Goal: Task Accomplishment & Management: Complete application form

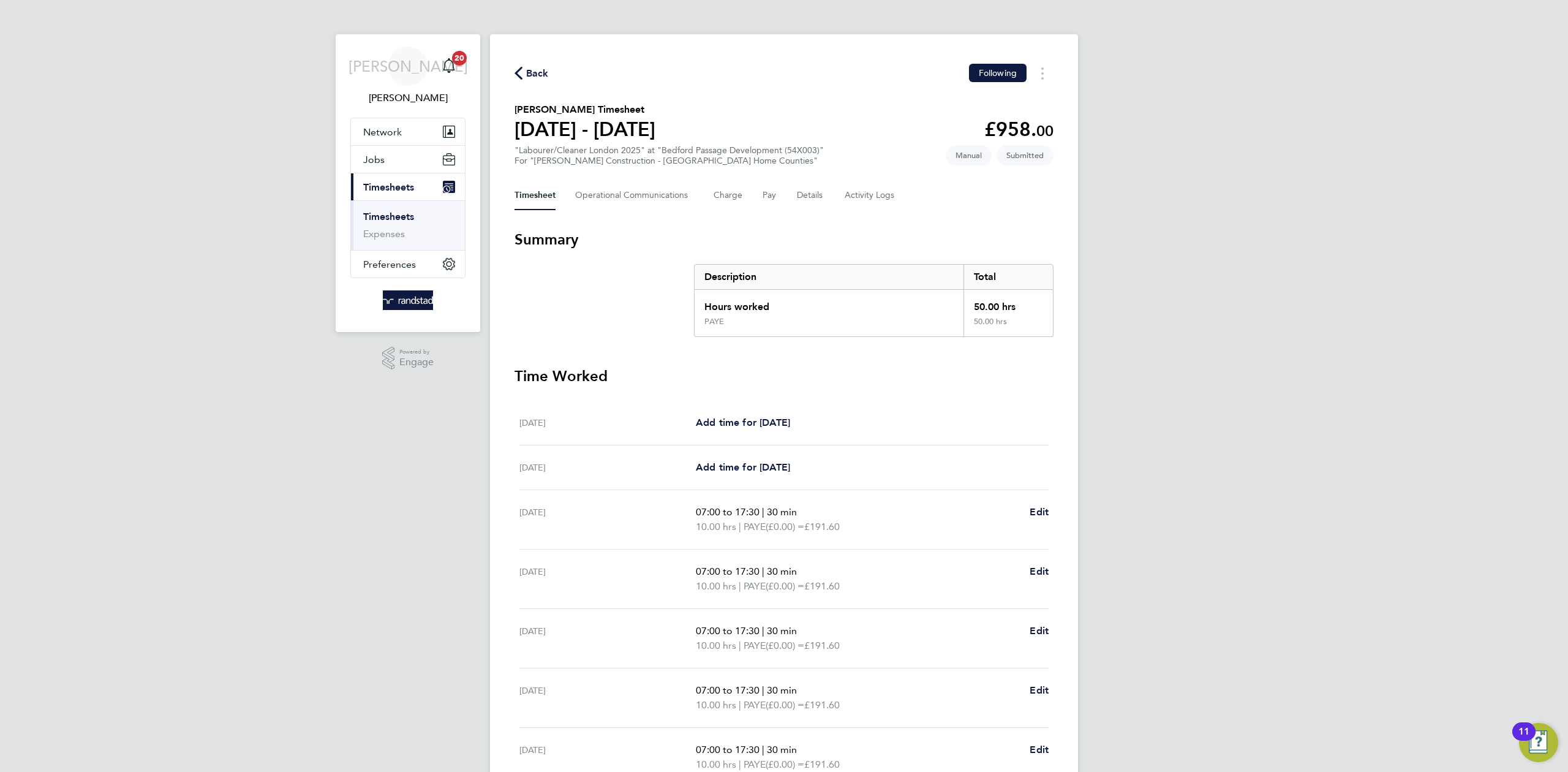
click at [519, 70] on icon "button" at bounding box center [519, 73] width 8 height 13
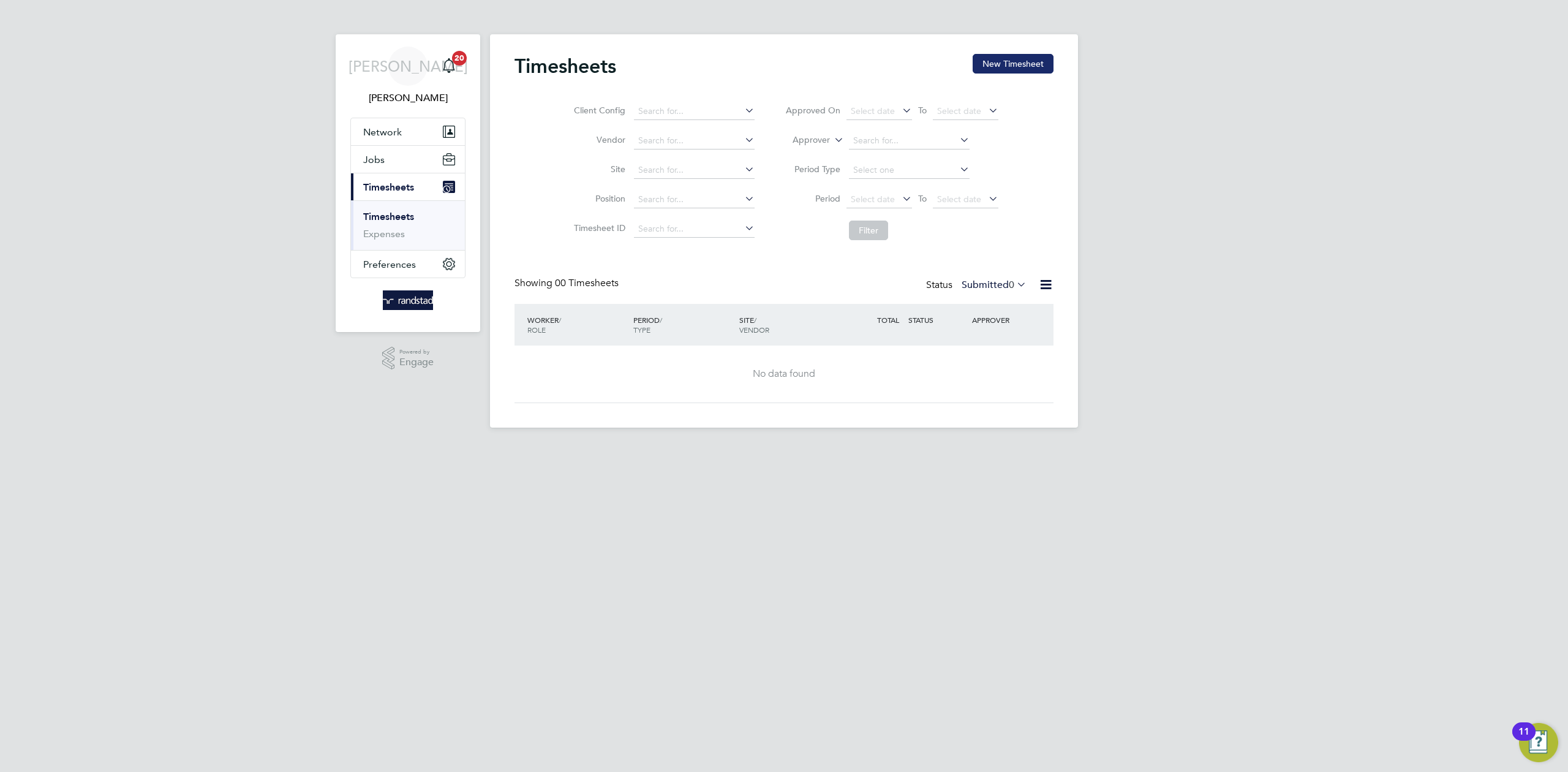
click at [1003, 66] on button "New Timesheet" at bounding box center [1013, 63] width 81 height 19
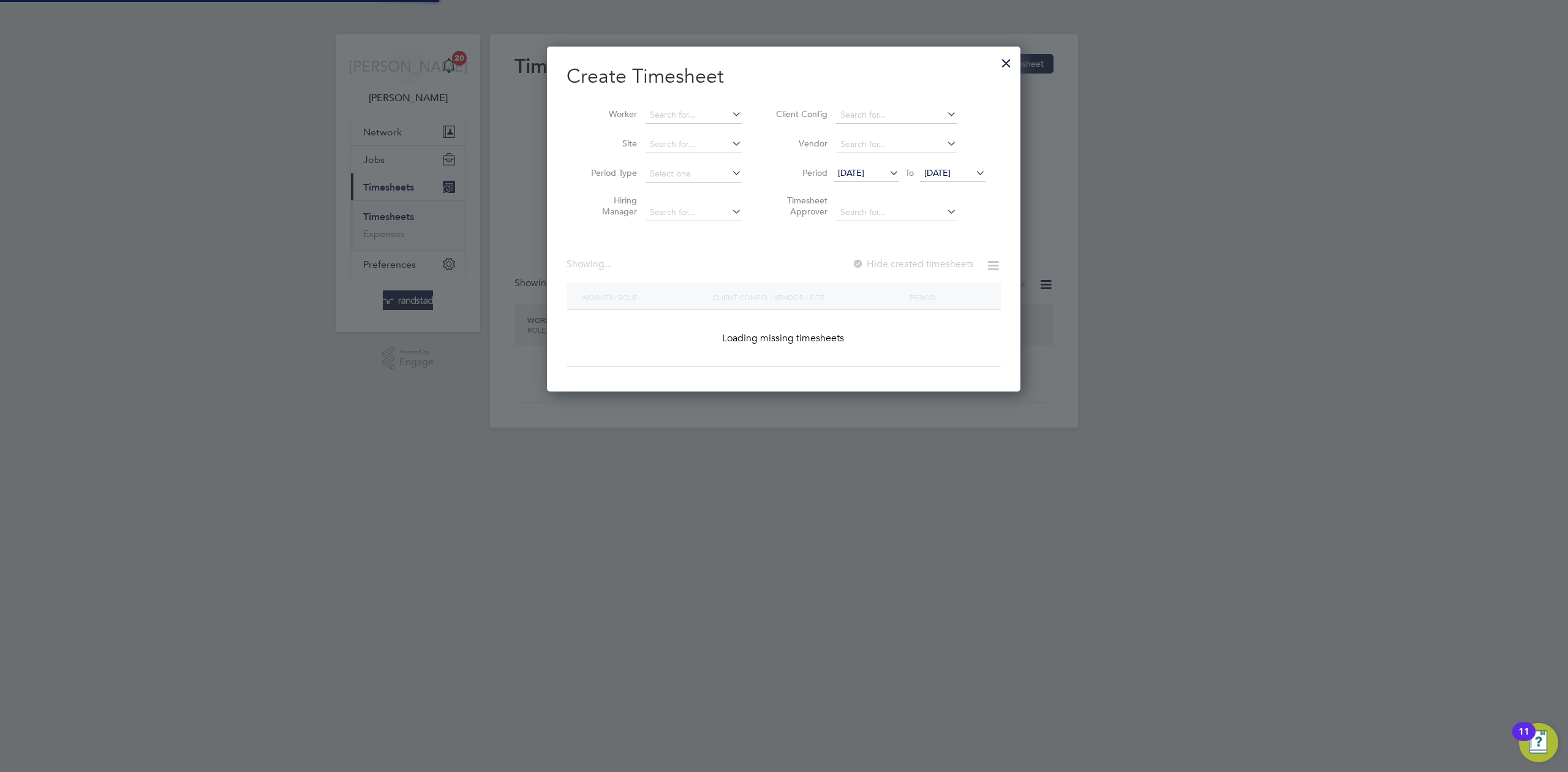
scroll to position [345, 474]
click at [678, 105] on li "Worker" at bounding box center [662, 115] width 191 height 29
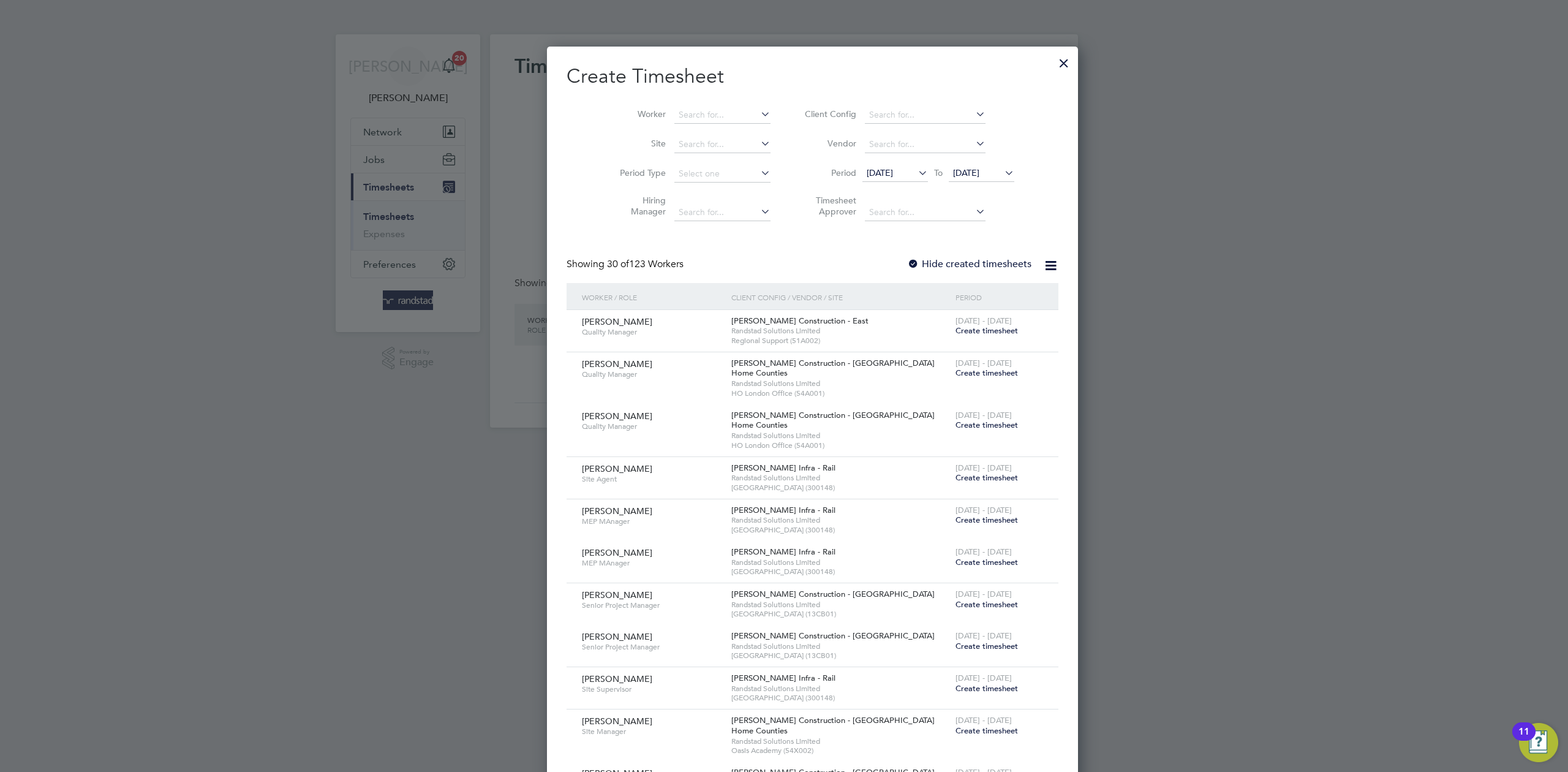
scroll to position [2682, 474]
click at [678, 111] on input at bounding box center [722, 115] width 96 height 18
click at [724, 126] on b "Nas" at bounding box center [731, 131] width 15 height 10
type input "[PERSON_NAME]"
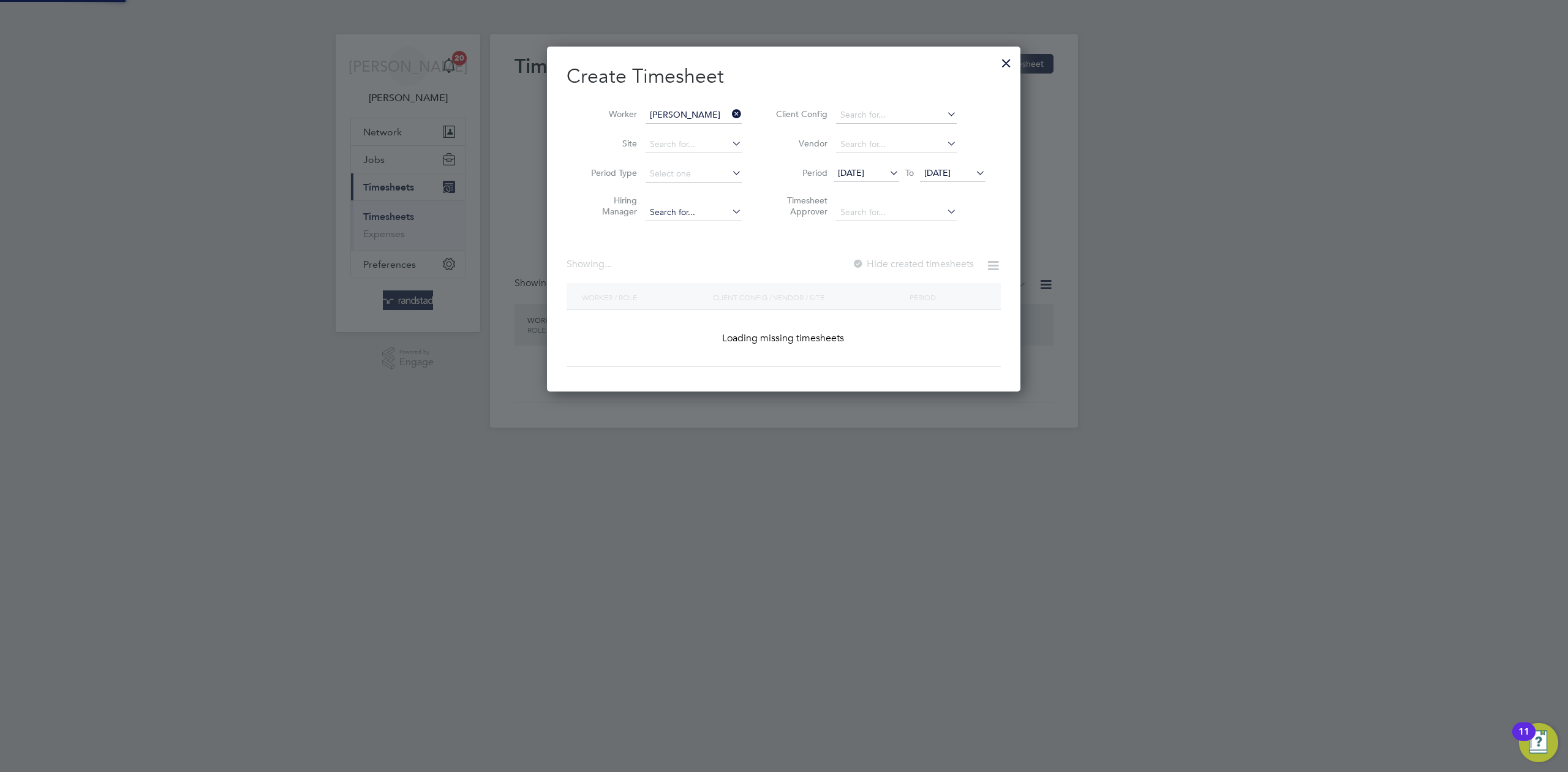
scroll to position [345, 474]
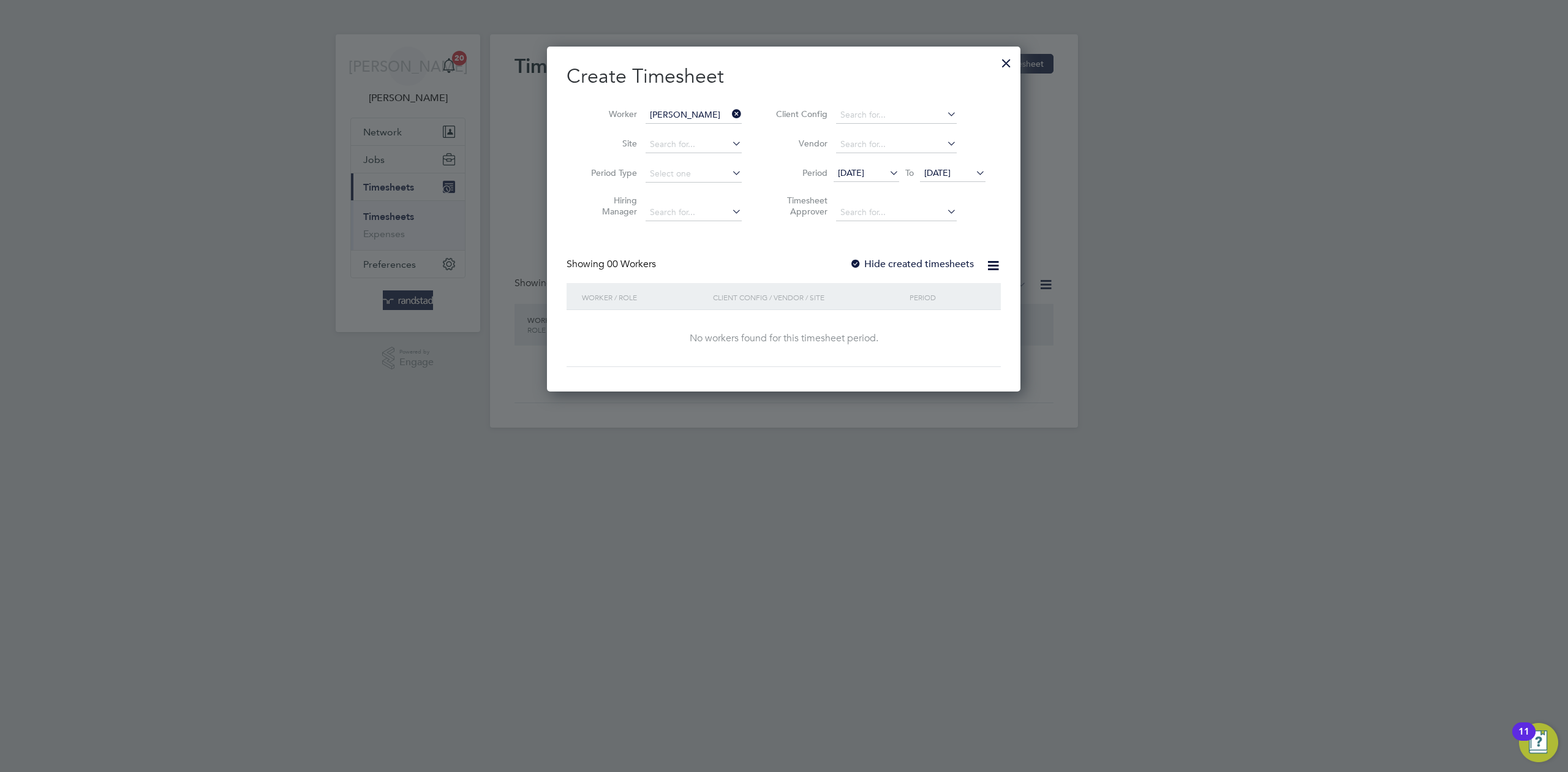
click at [914, 253] on div "Create Timesheet Worker [PERSON_NAME] Site Period Type Hiring Manager Client Co…" at bounding box center [783, 215] width 434 height 303
click at [909, 267] on label "Hide created timesheets" at bounding box center [912, 263] width 125 height 13
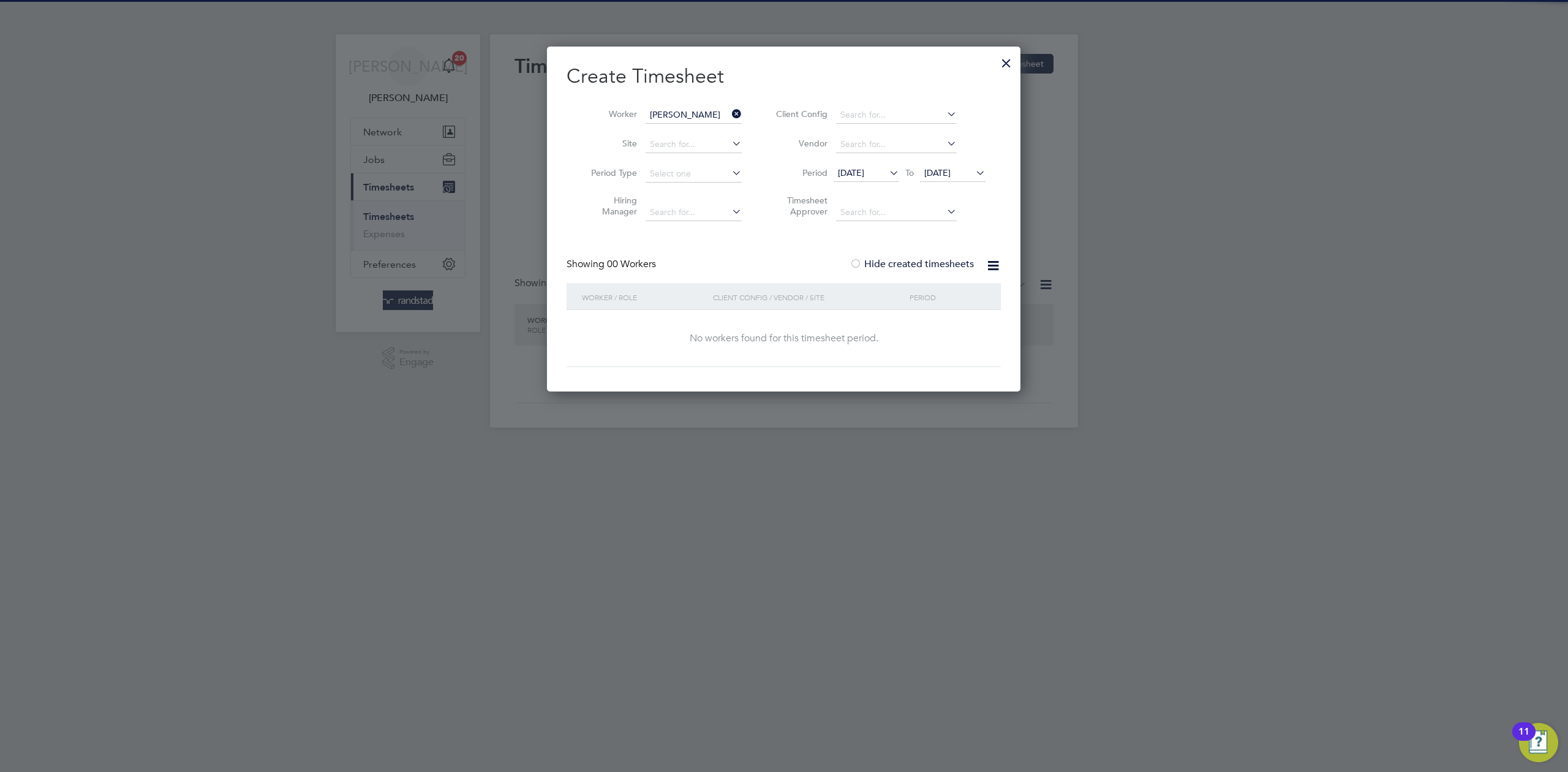
click at [908, 267] on label "Hide created timesheets" at bounding box center [912, 263] width 125 height 13
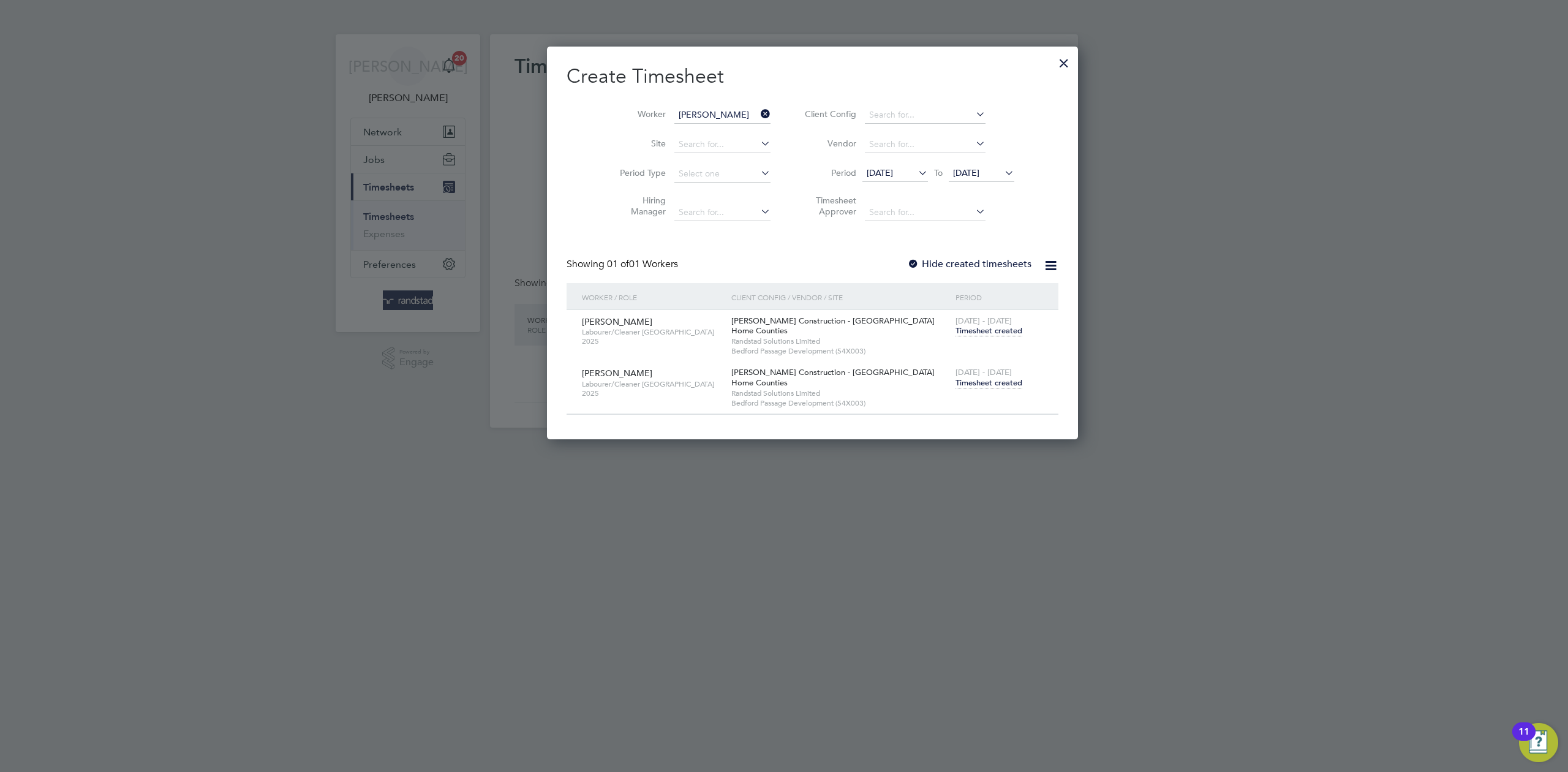
scroll to position [393, 474]
click at [956, 378] on span "Timesheet created" at bounding box center [989, 382] width 67 height 11
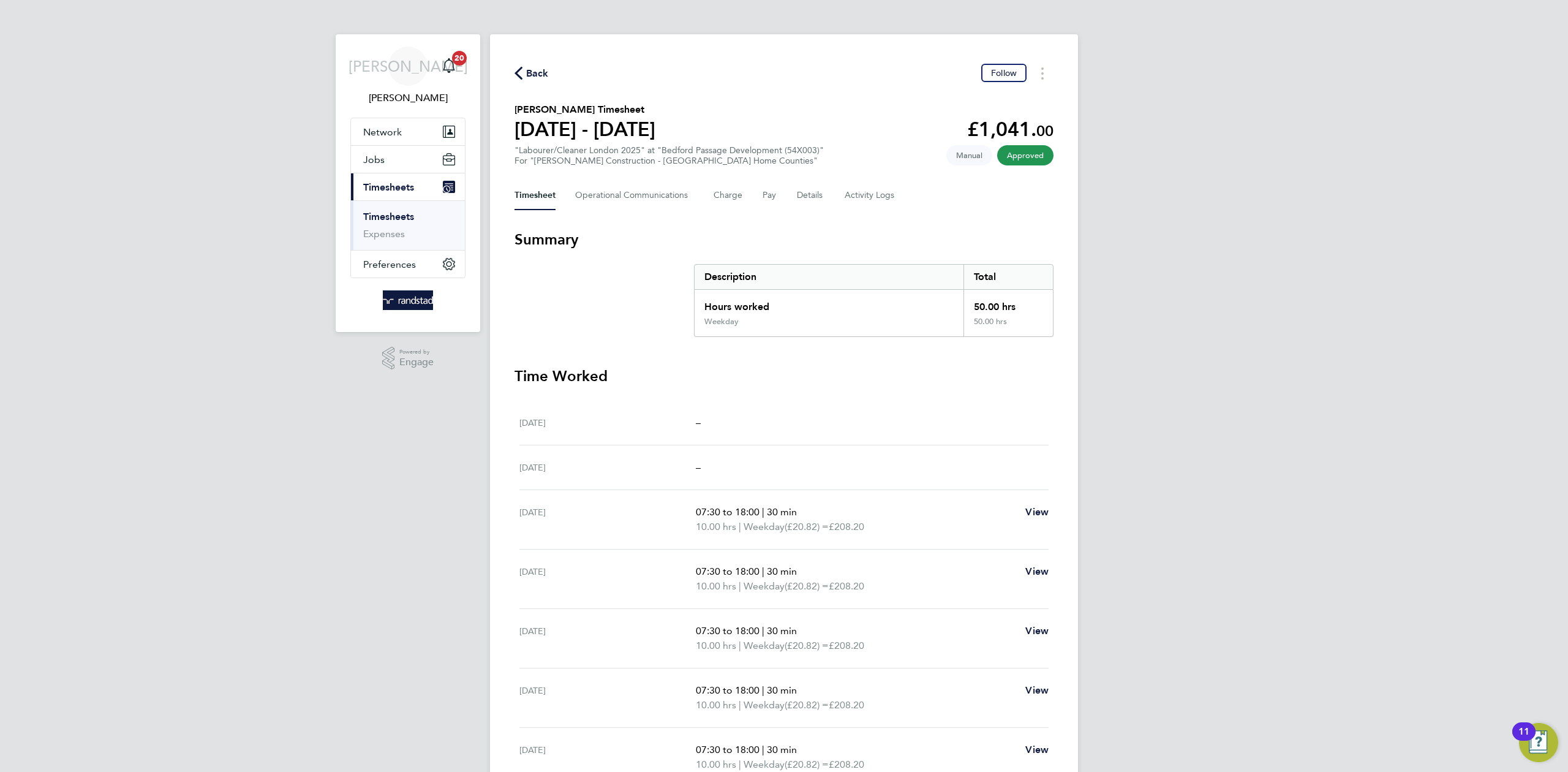
drag, startPoint x: 522, startPoint y: 73, endPoint x: 720, endPoint y: 106, distance: 200.7
click at [521, 74] on icon "button" at bounding box center [519, 73] width 8 height 13
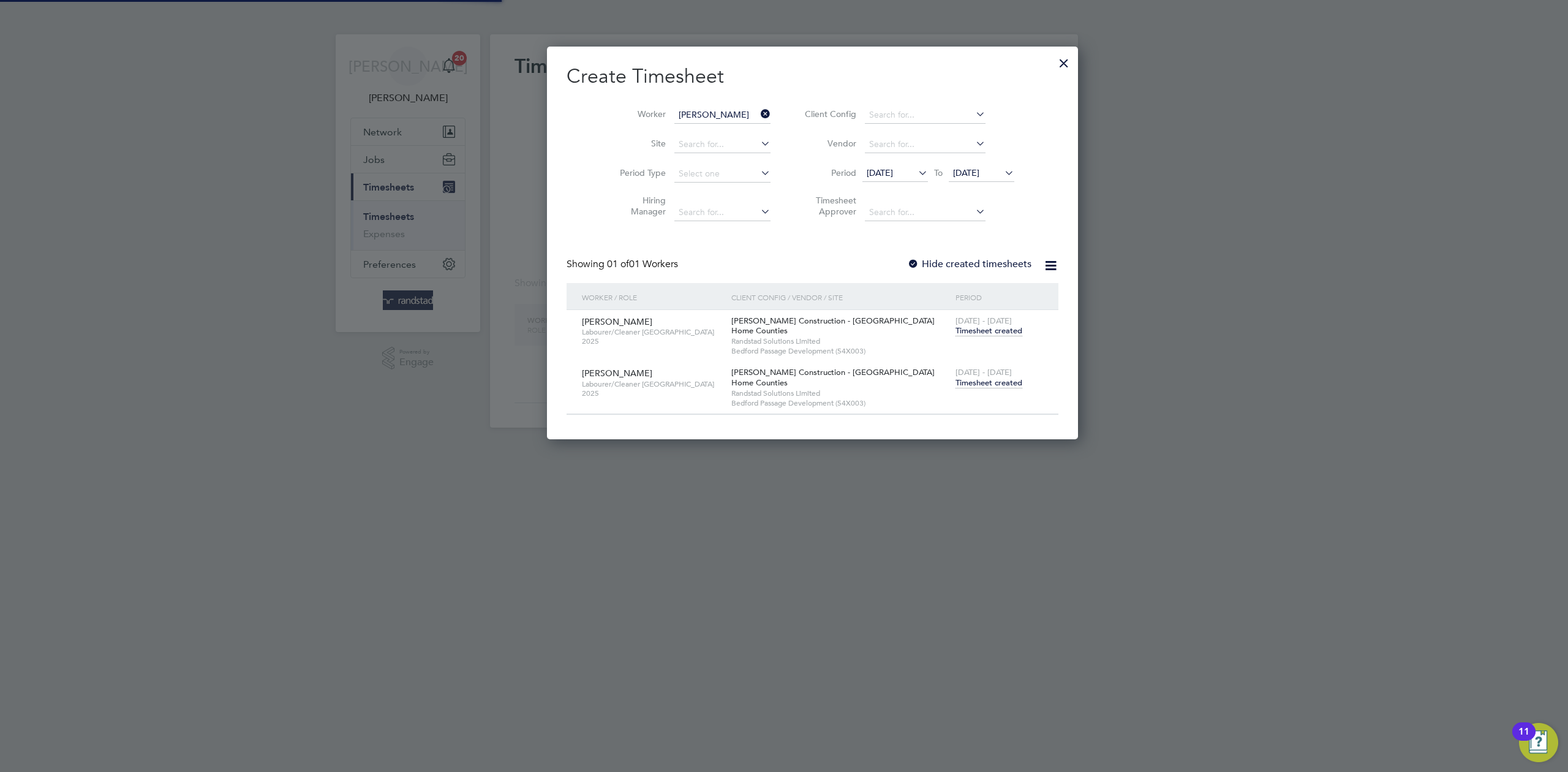
scroll to position [6, 6]
click at [758, 109] on icon at bounding box center [758, 114] width 0 height 18
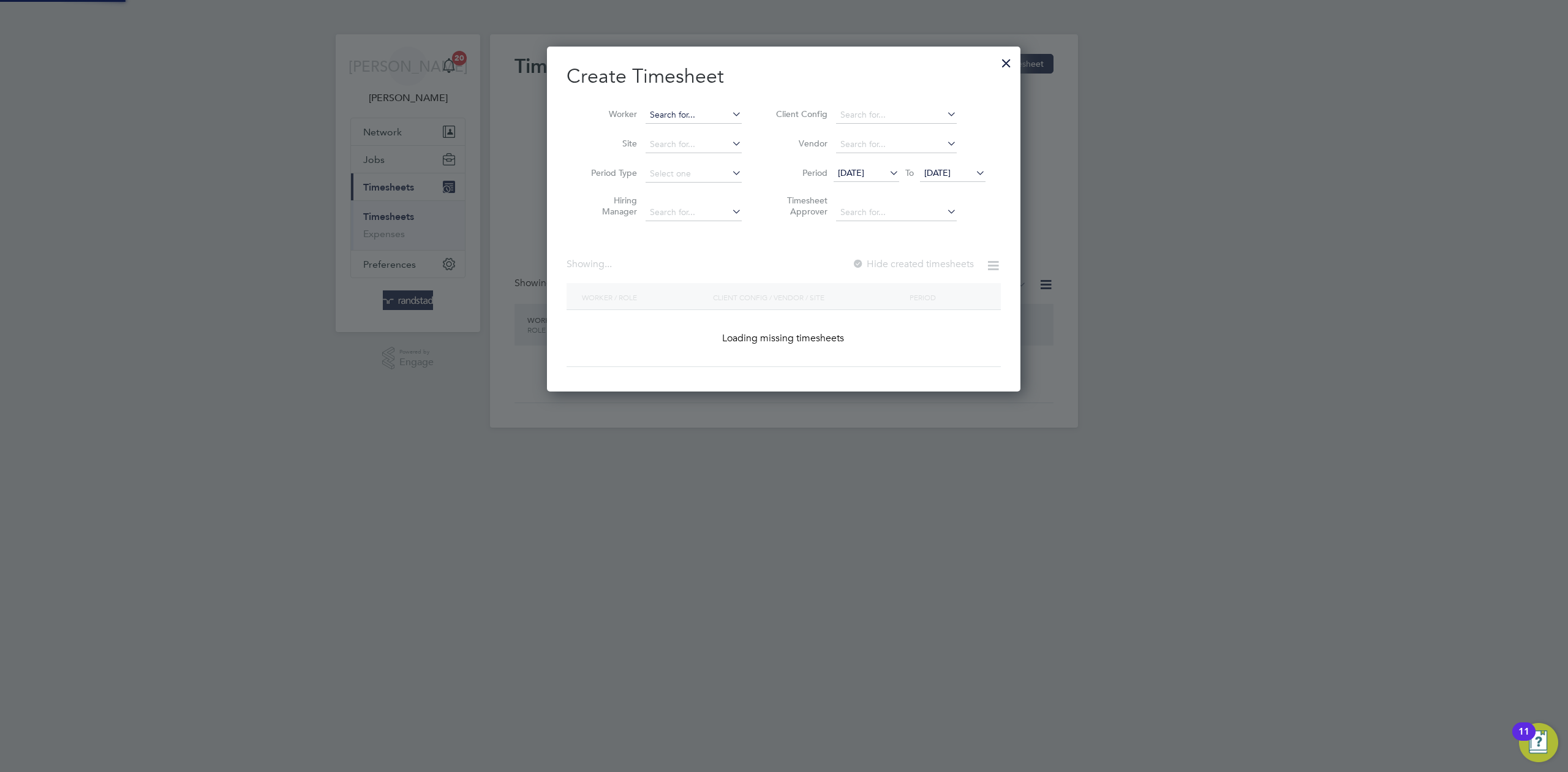
scroll to position [345, 474]
click at [689, 111] on input at bounding box center [694, 115] width 96 height 18
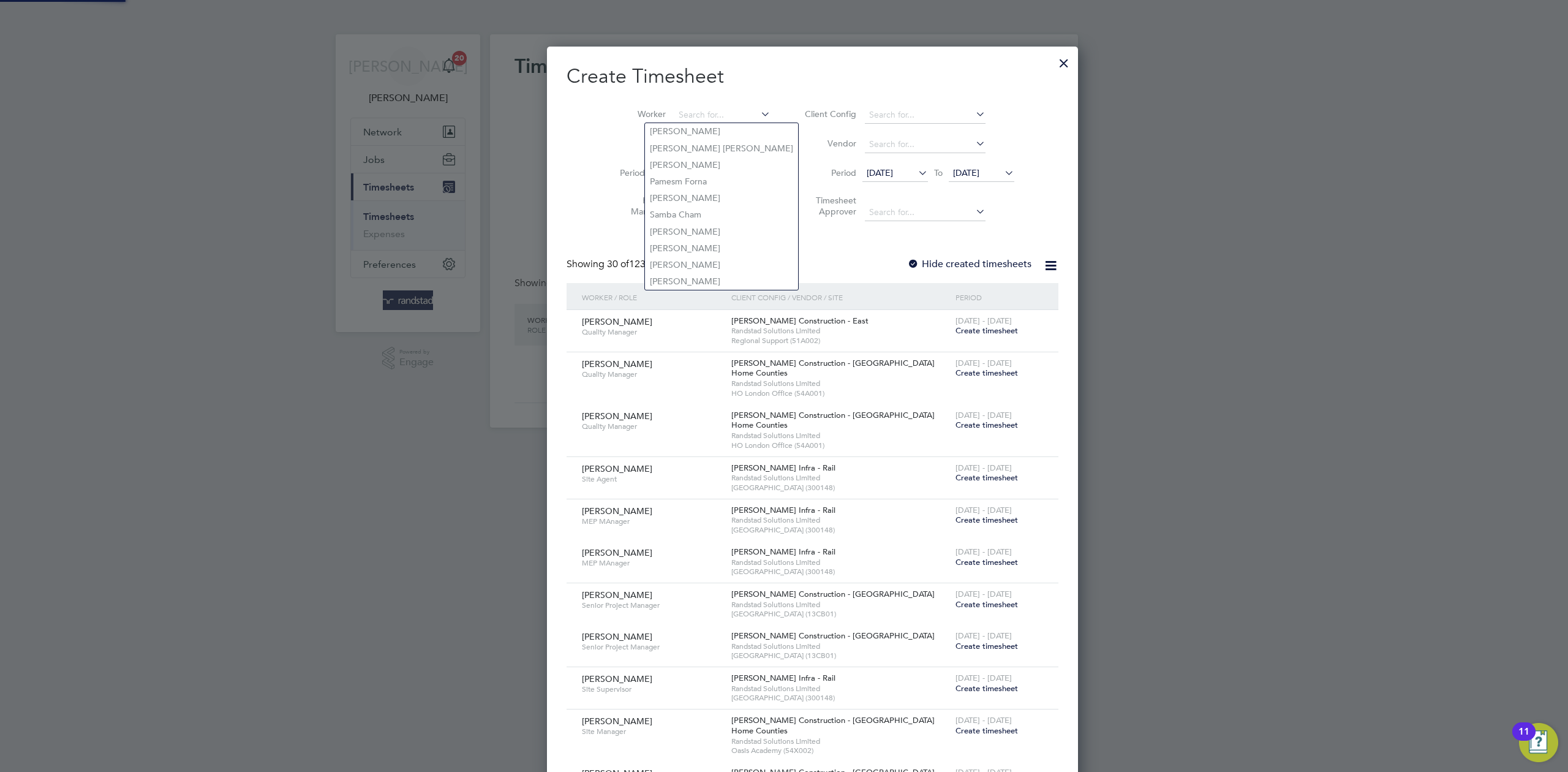
scroll to position [2682, 474]
click at [703, 127] on li "[PERSON_NAME]" at bounding box center [694, 131] width 97 height 17
type input "[PERSON_NAME]"
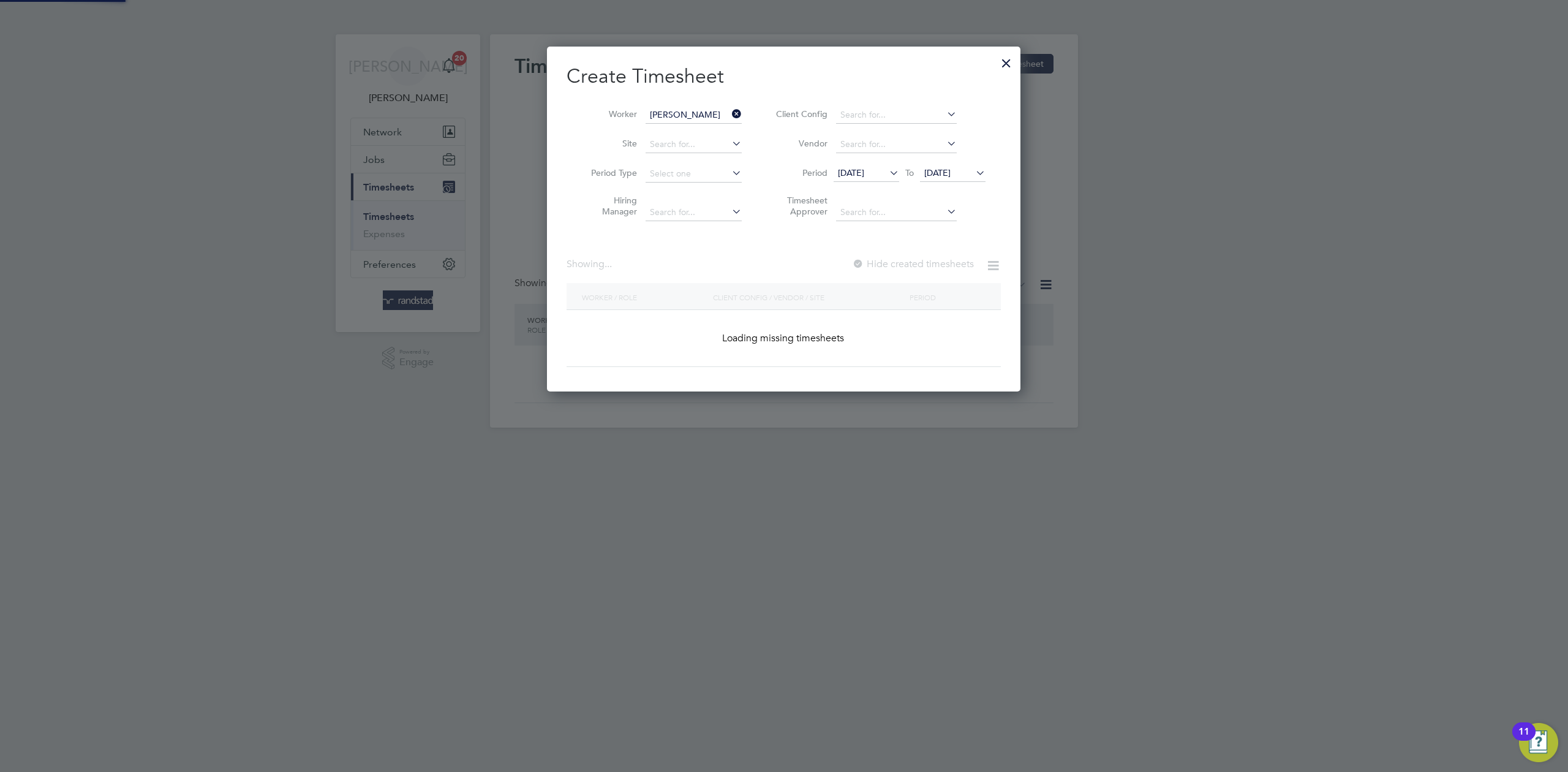
scroll to position [345, 474]
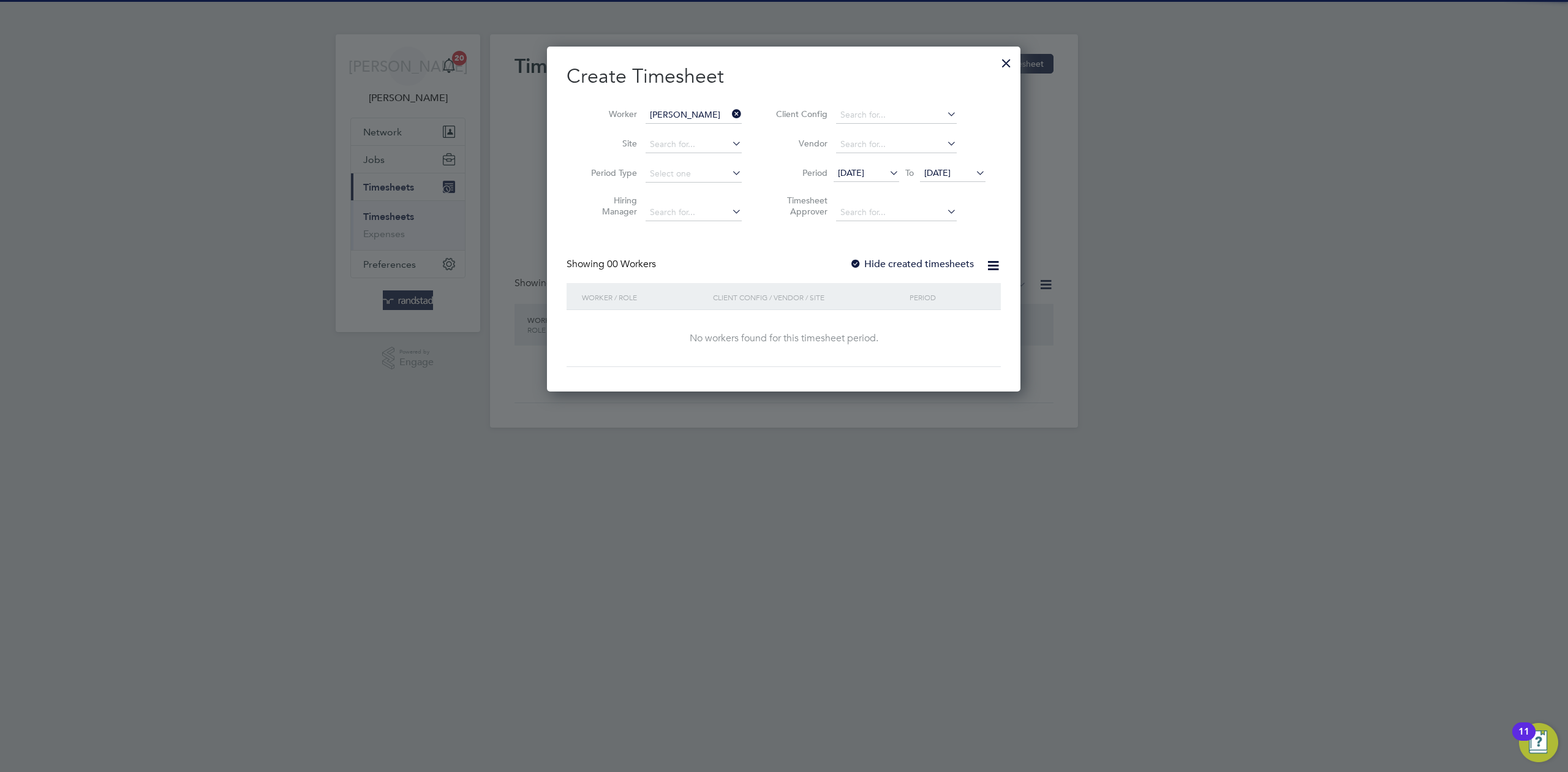
click at [930, 260] on label "Hide created timesheets" at bounding box center [912, 263] width 125 height 13
click at [925, 264] on label "Hide created timesheets" at bounding box center [912, 263] width 125 height 13
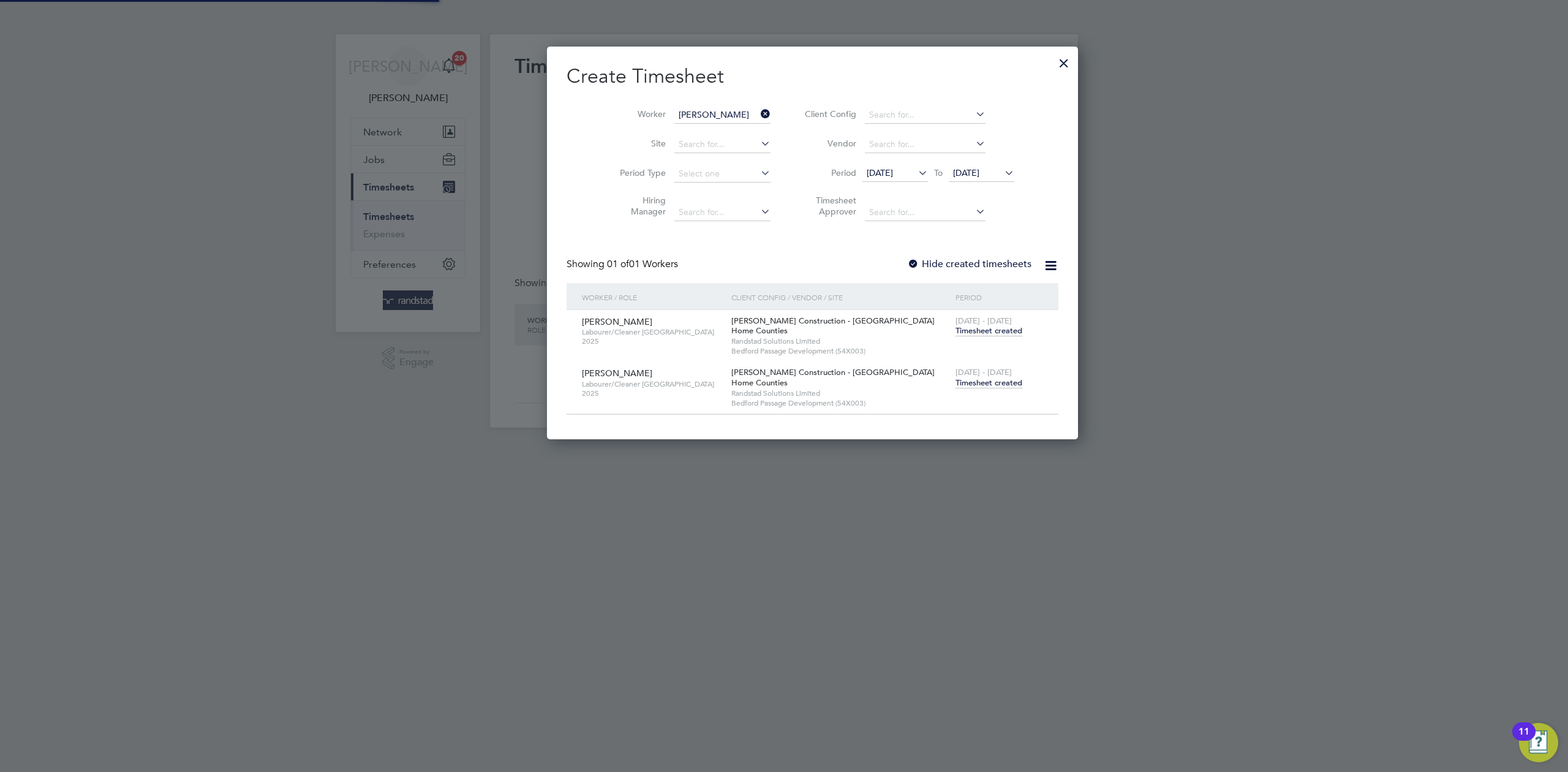
scroll to position [393, 474]
click at [956, 386] on span "Timesheet created" at bounding box center [989, 382] width 67 height 11
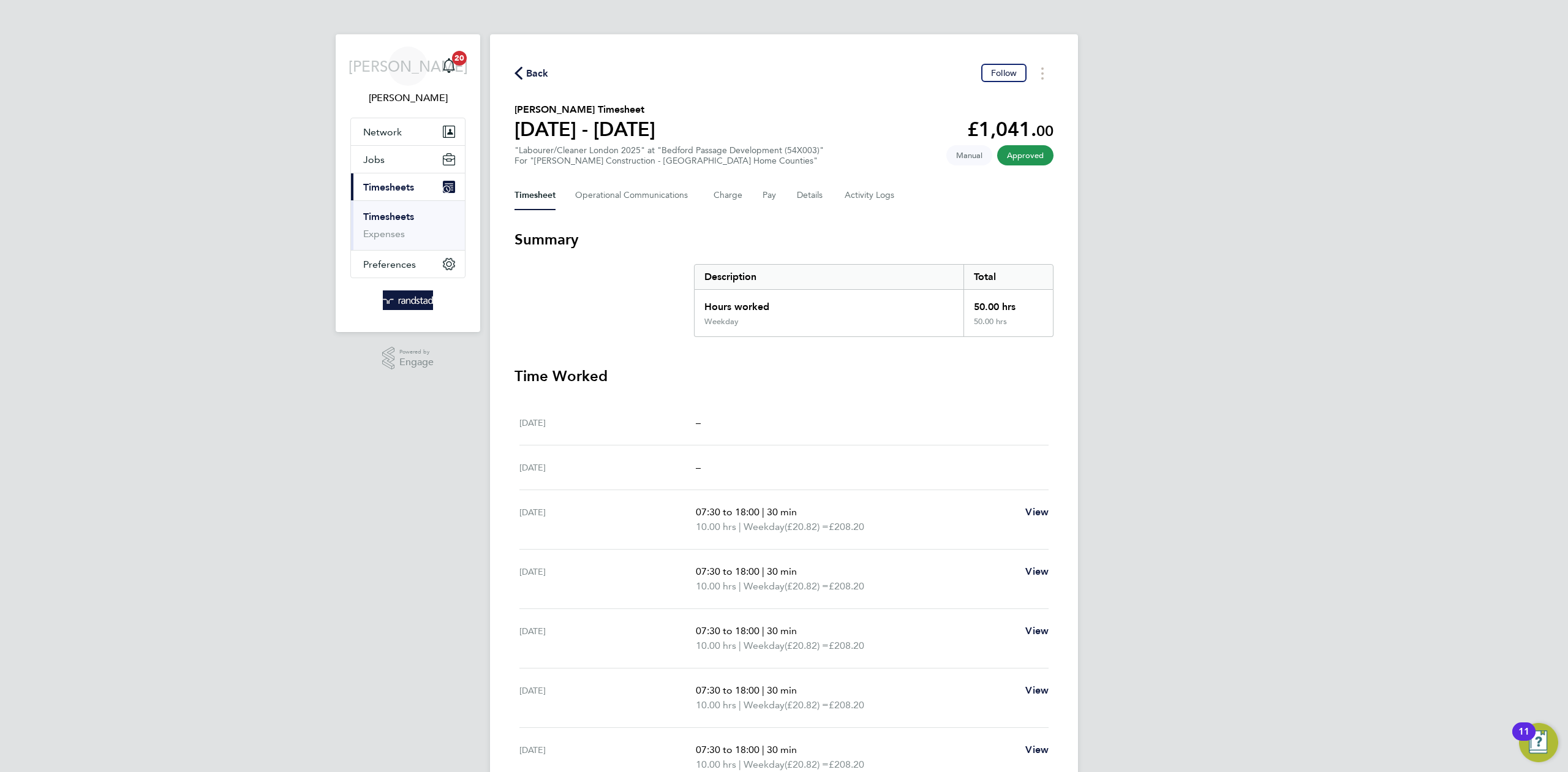
click at [524, 70] on span "Back" at bounding box center [531, 73] width 34 height 12
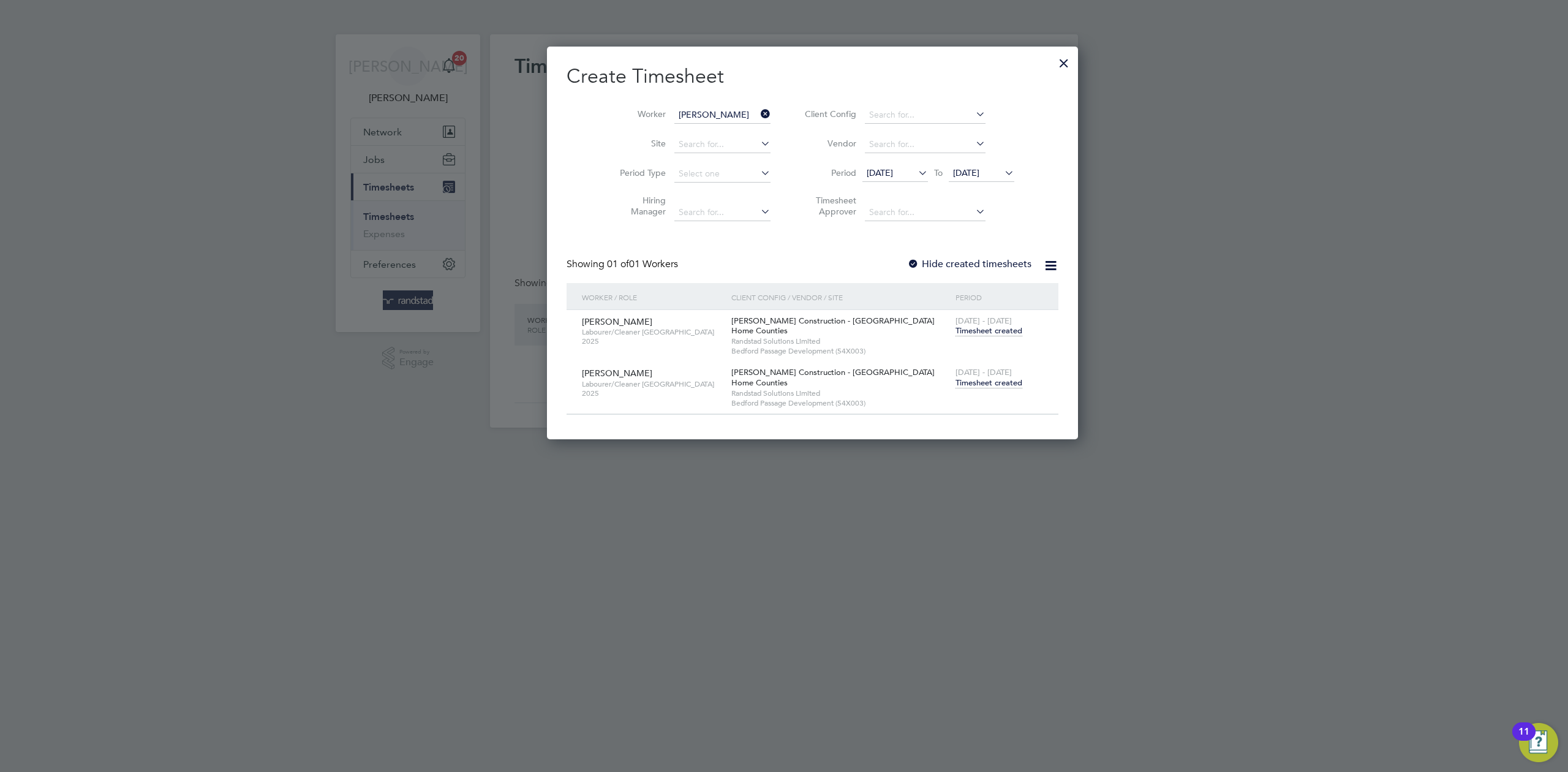
click at [758, 115] on icon at bounding box center [758, 114] width 0 height 18
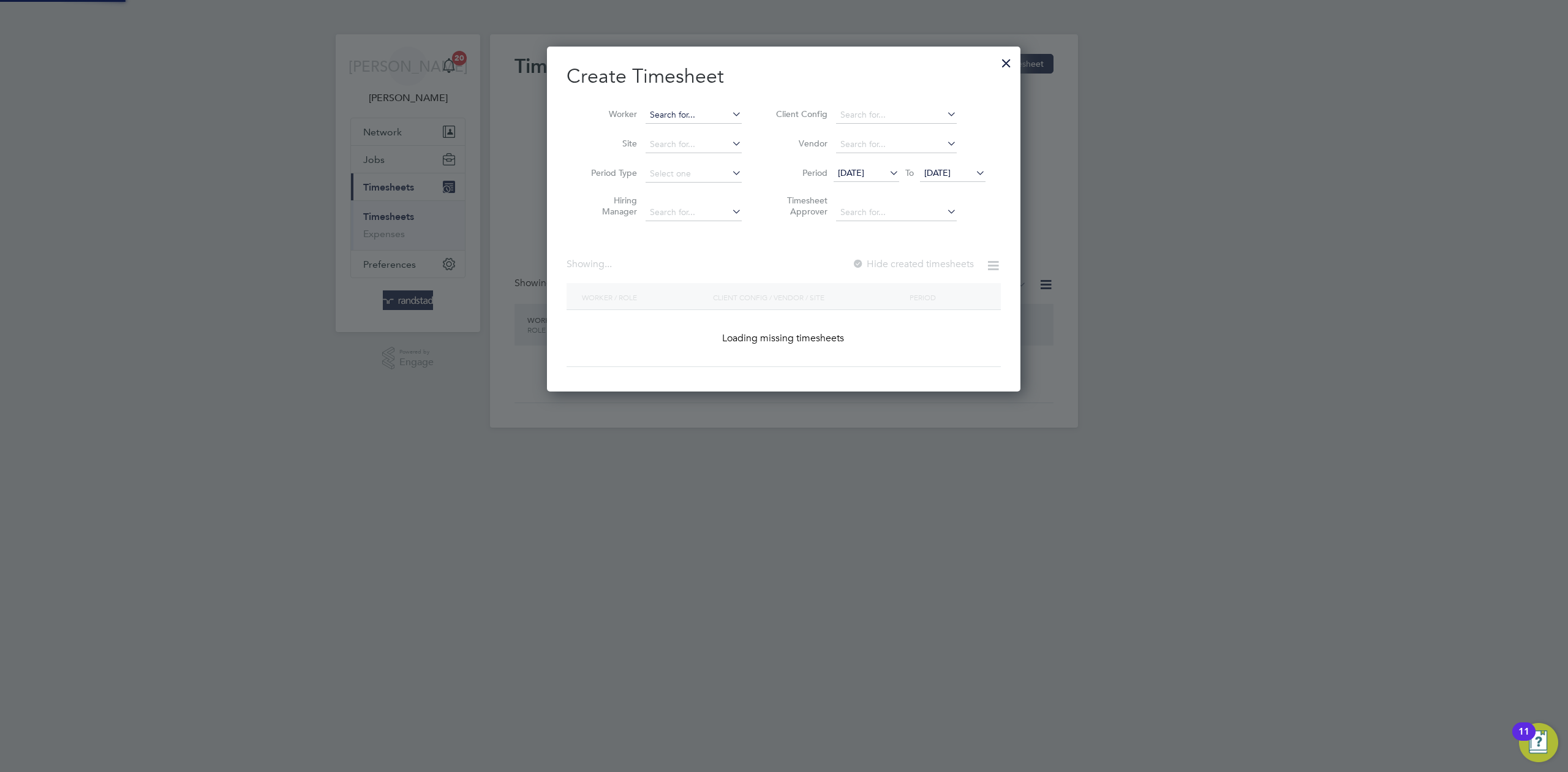
click at [688, 117] on input at bounding box center [694, 115] width 96 height 18
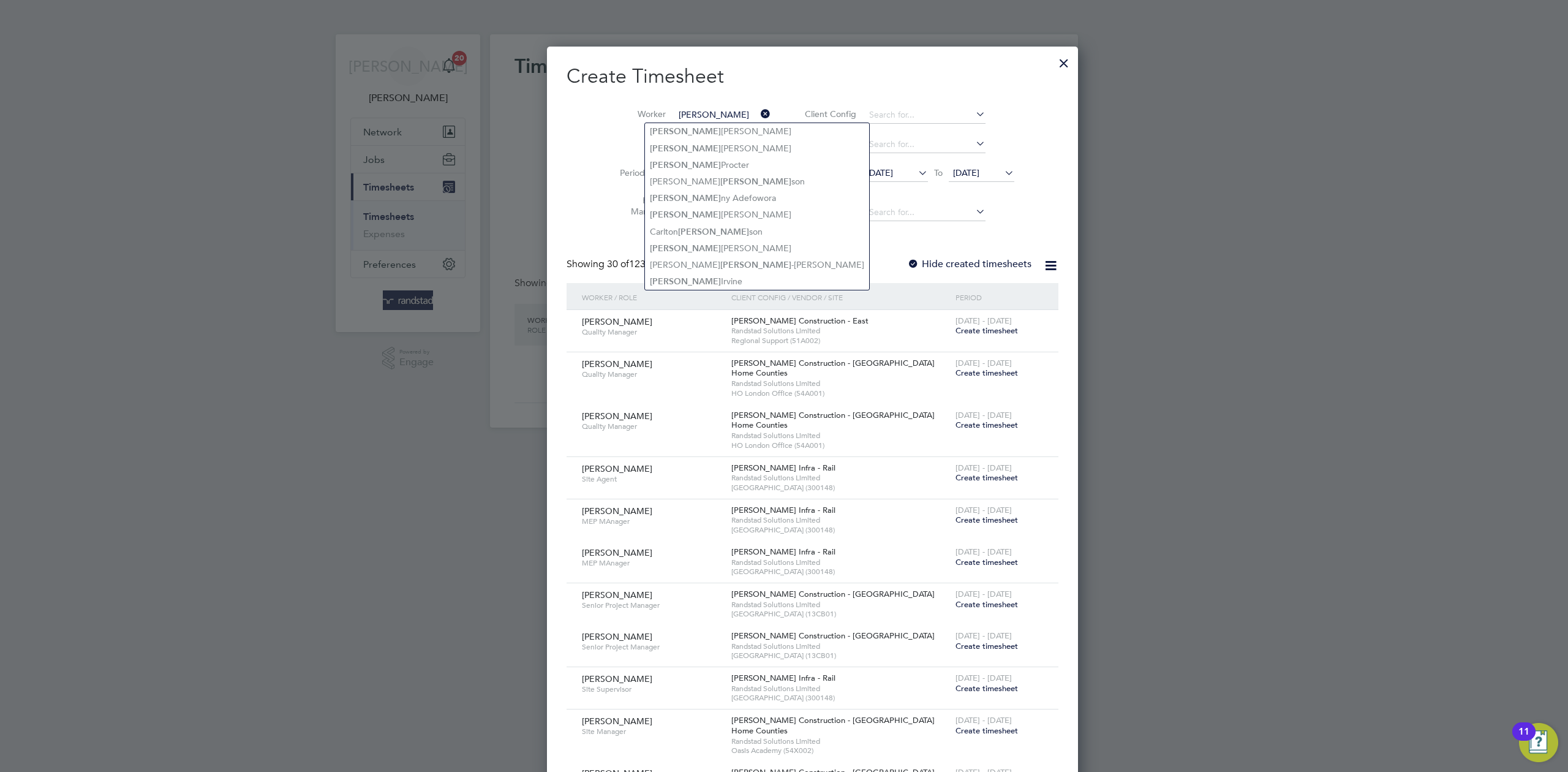
type input "[PERSON_NAME]"
click at [694, 111] on input at bounding box center [722, 115] width 96 height 18
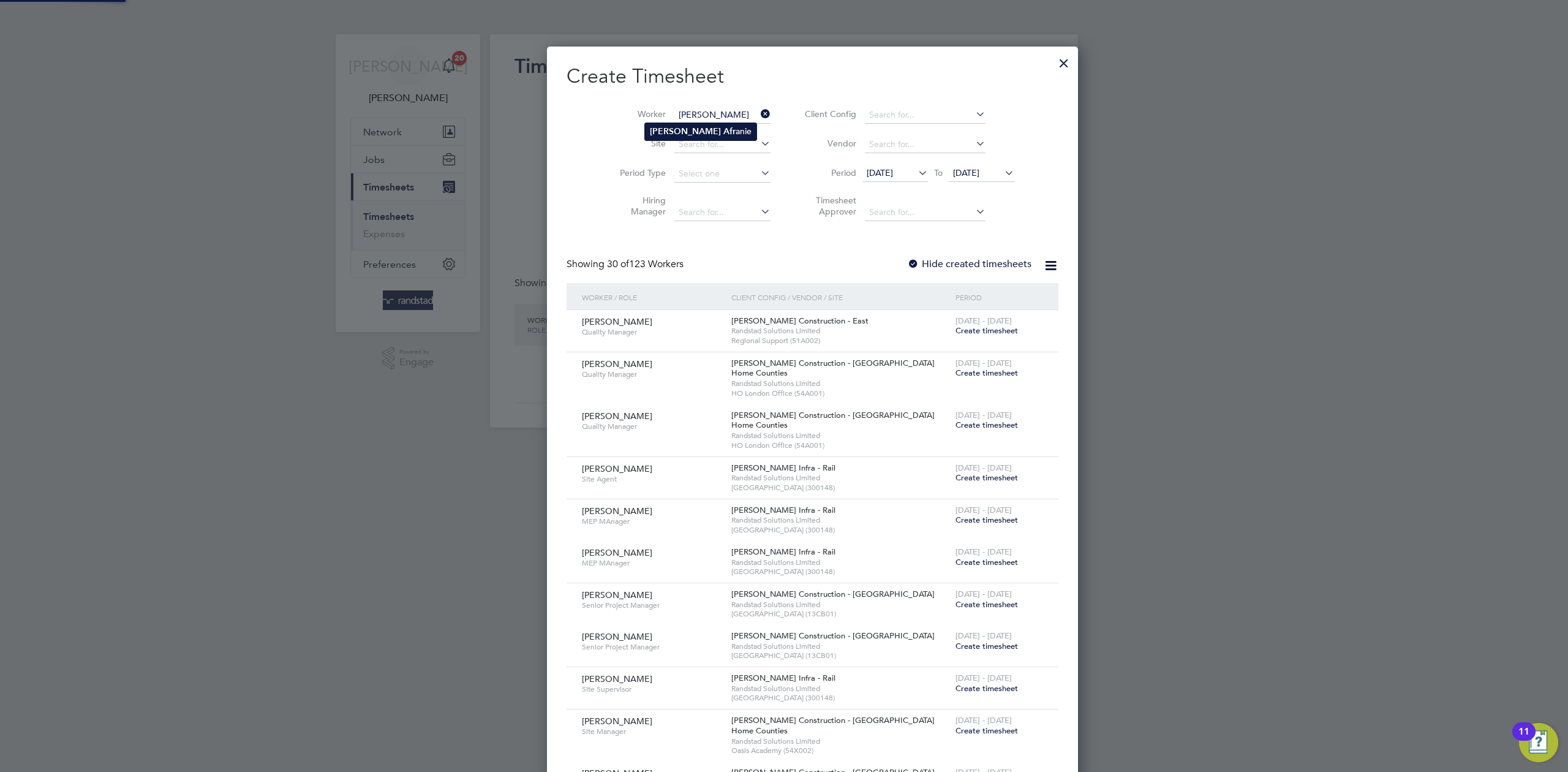
click at [693, 128] on li "[PERSON_NAME] anie" at bounding box center [700, 131] width 111 height 17
type input "[PERSON_NAME]"
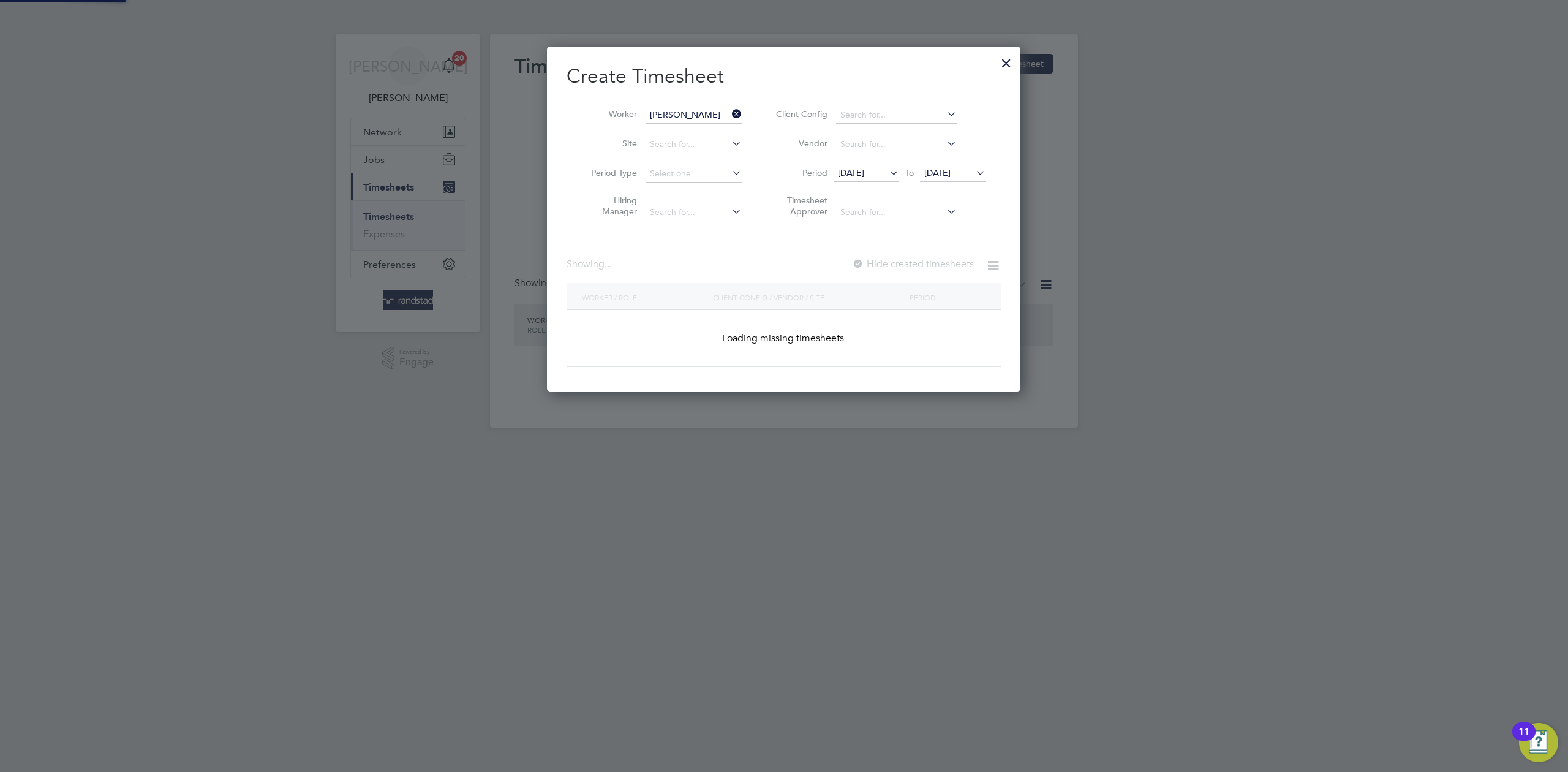
scroll to position [345, 474]
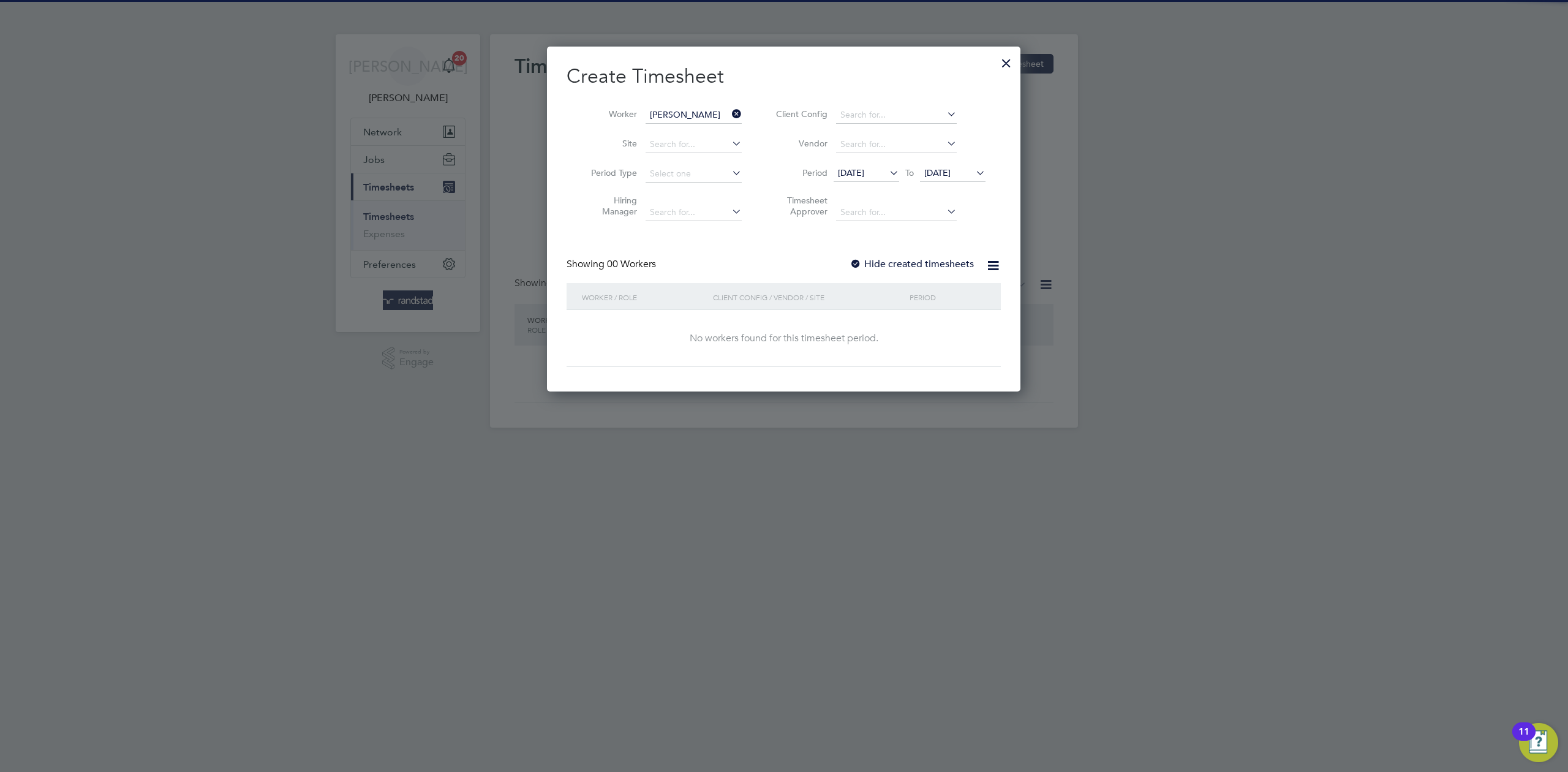
click at [903, 263] on label "Hide created timesheets" at bounding box center [912, 263] width 125 height 13
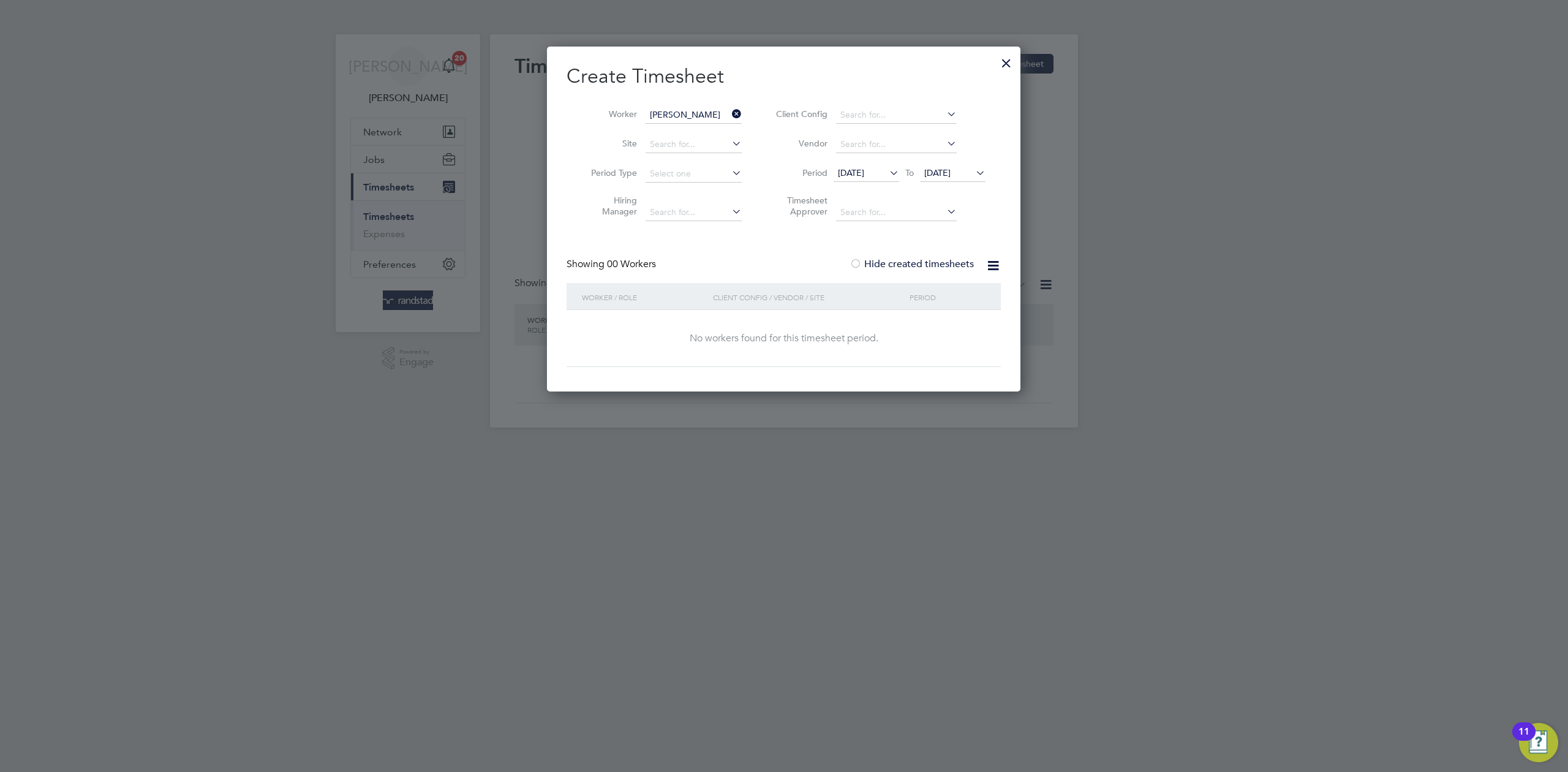
click at [903, 263] on label "Hide created timesheets" at bounding box center [912, 263] width 125 height 13
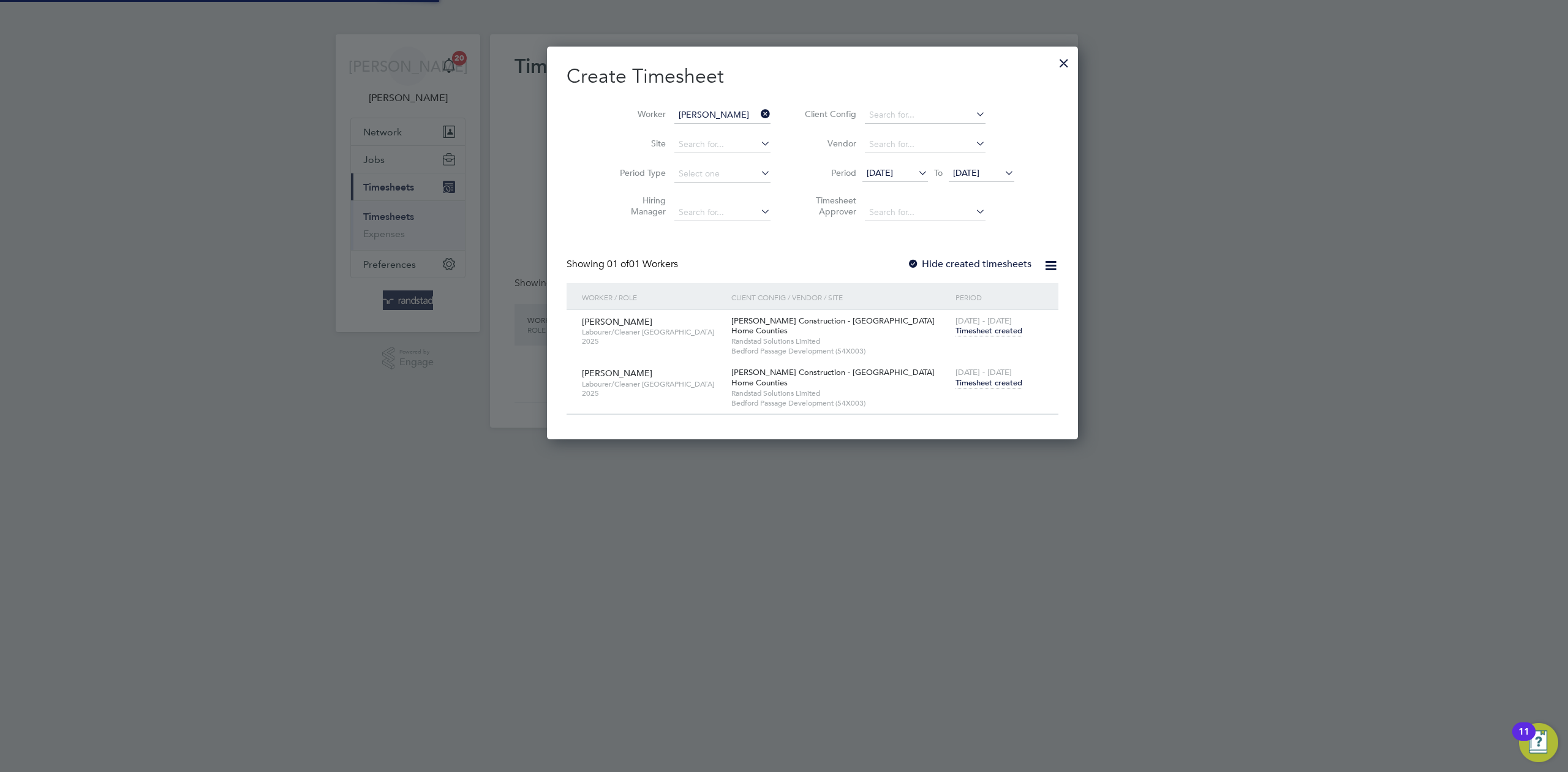
scroll to position [393, 474]
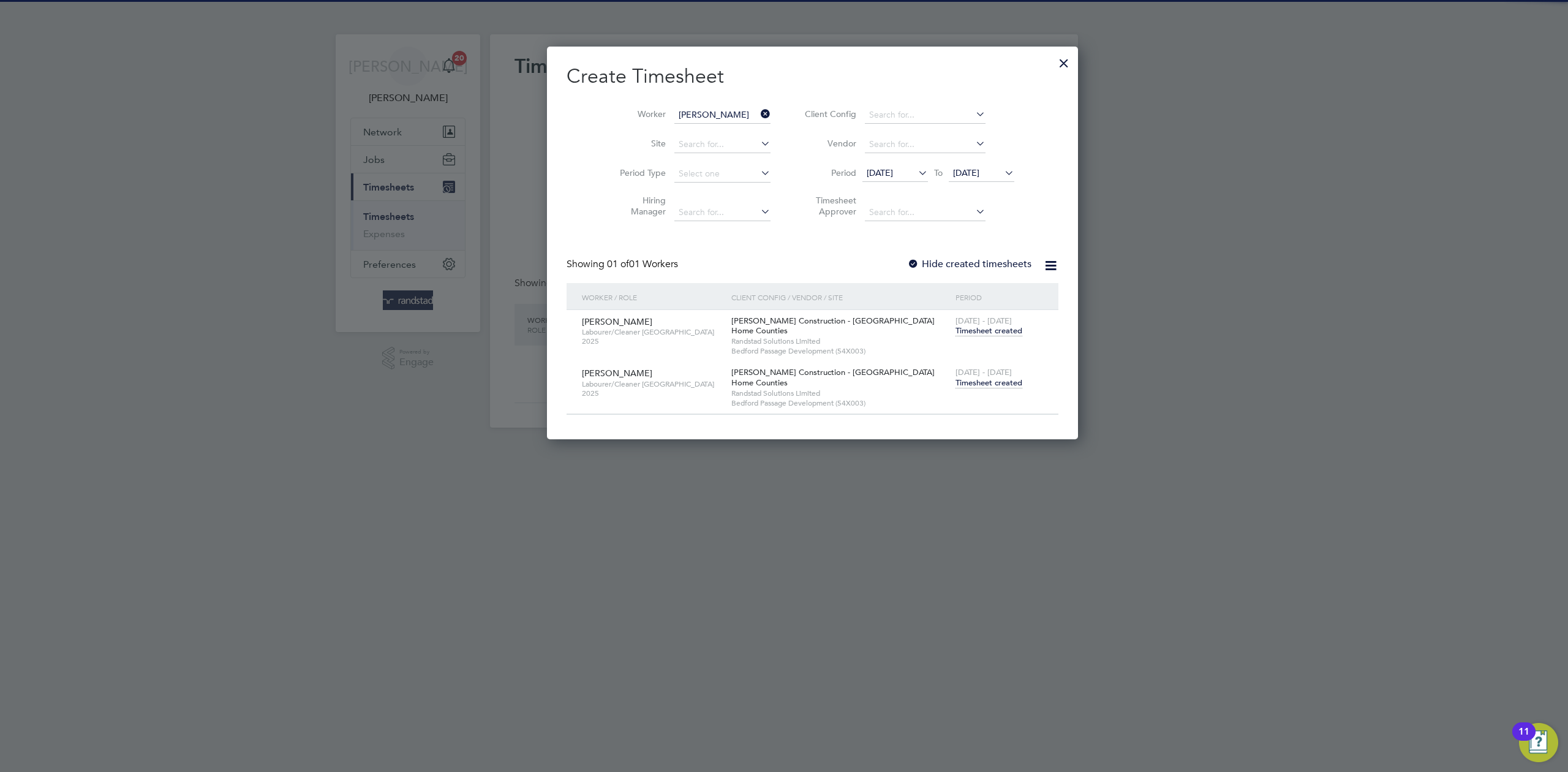
click at [956, 374] on span "[DATE] - [DATE]" at bounding box center [983, 372] width 56 height 10
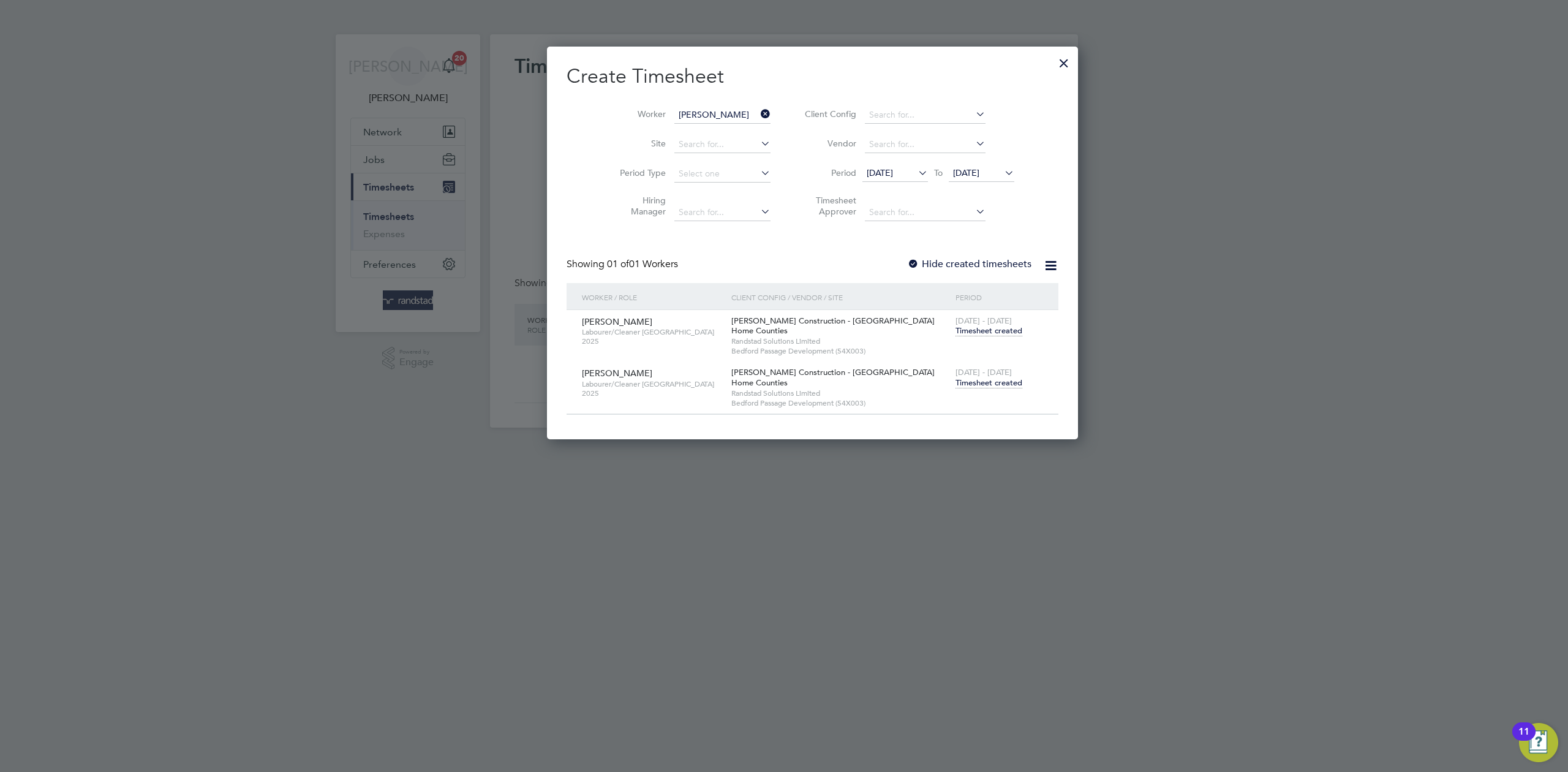
click at [956, 381] on span "Timesheet created" at bounding box center [989, 382] width 67 height 11
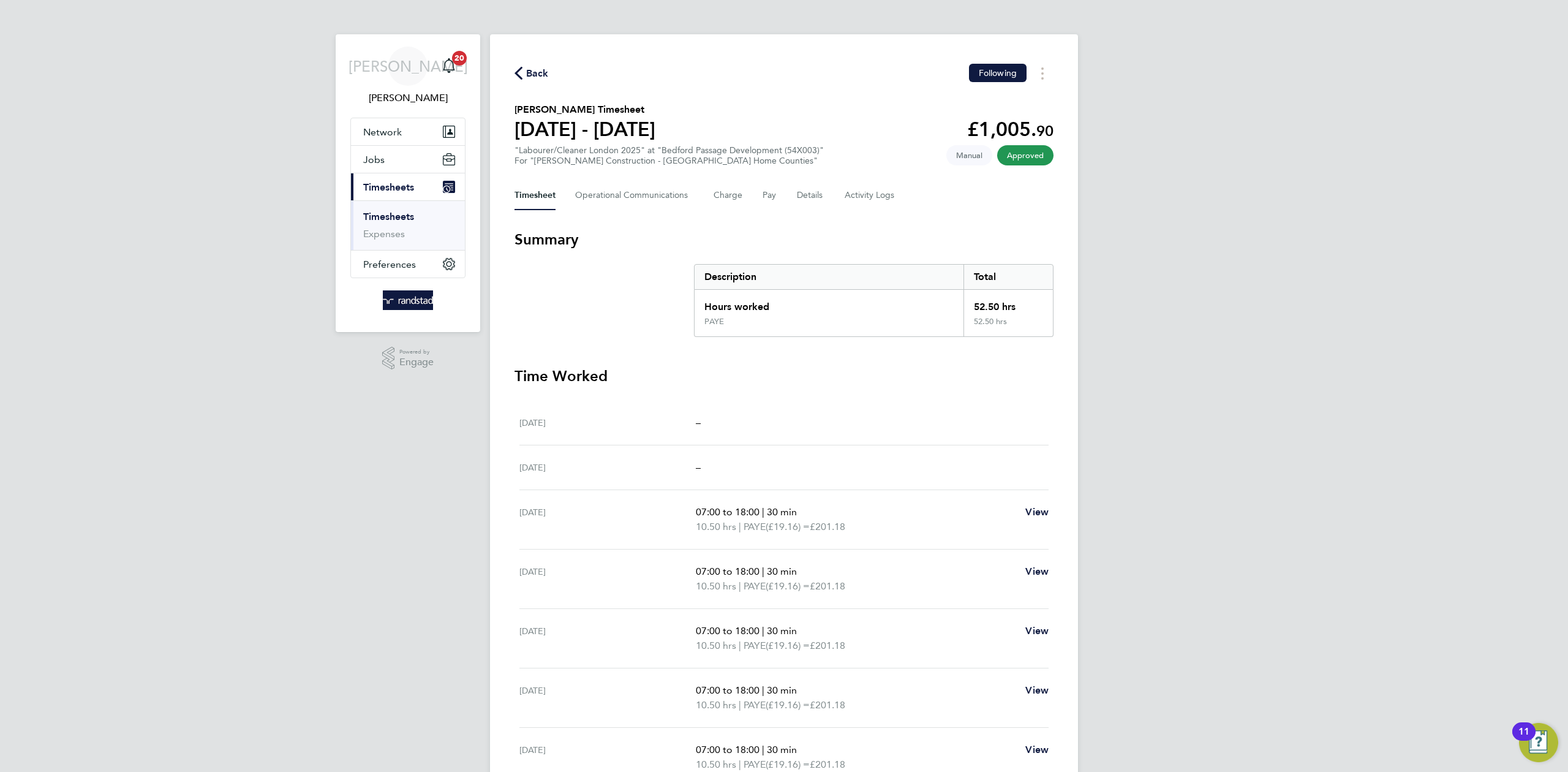
click at [528, 74] on span "Back" at bounding box center [537, 74] width 23 height 15
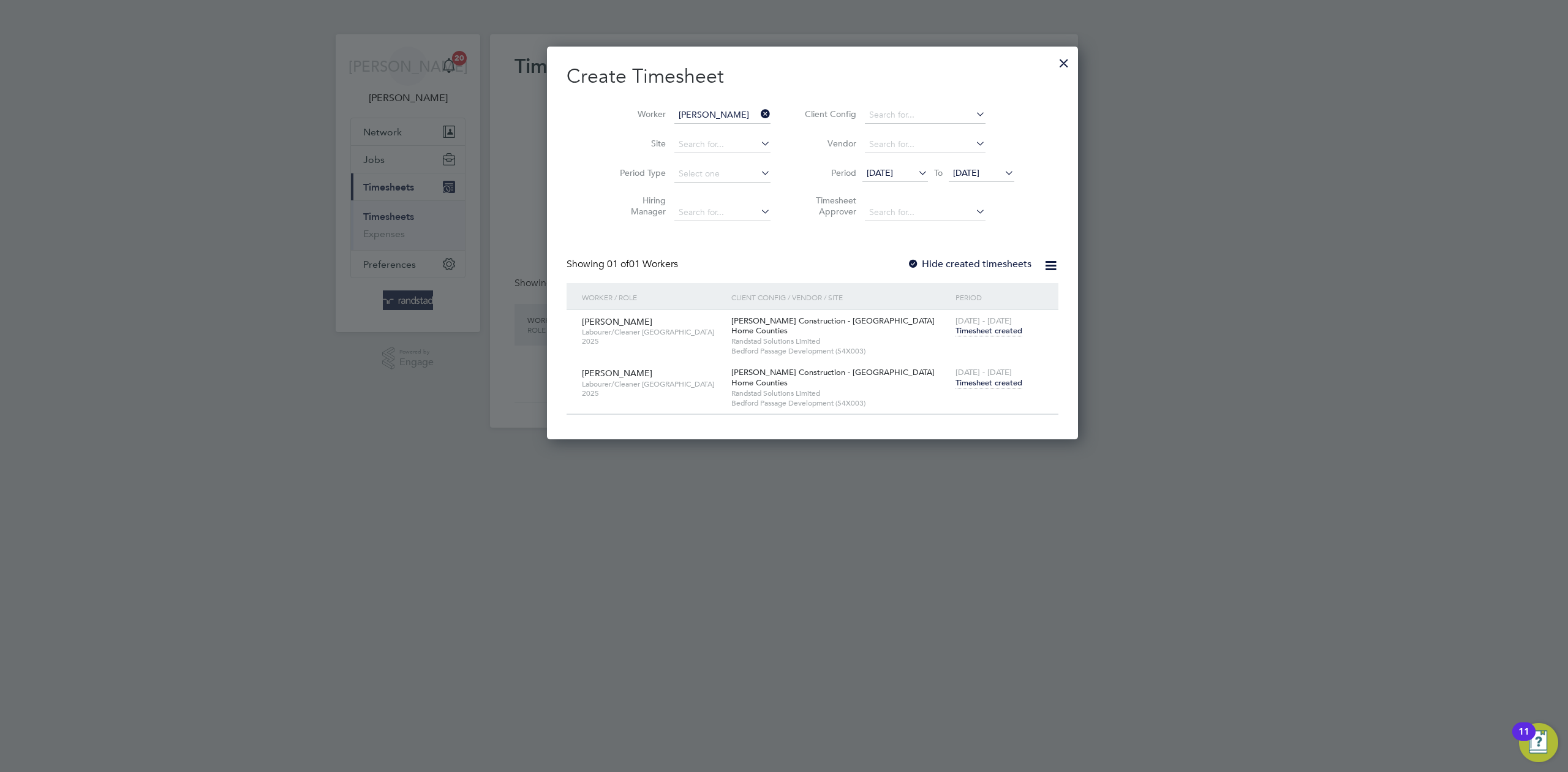
click at [758, 112] on icon at bounding box center [758, 114] width 0 height 18
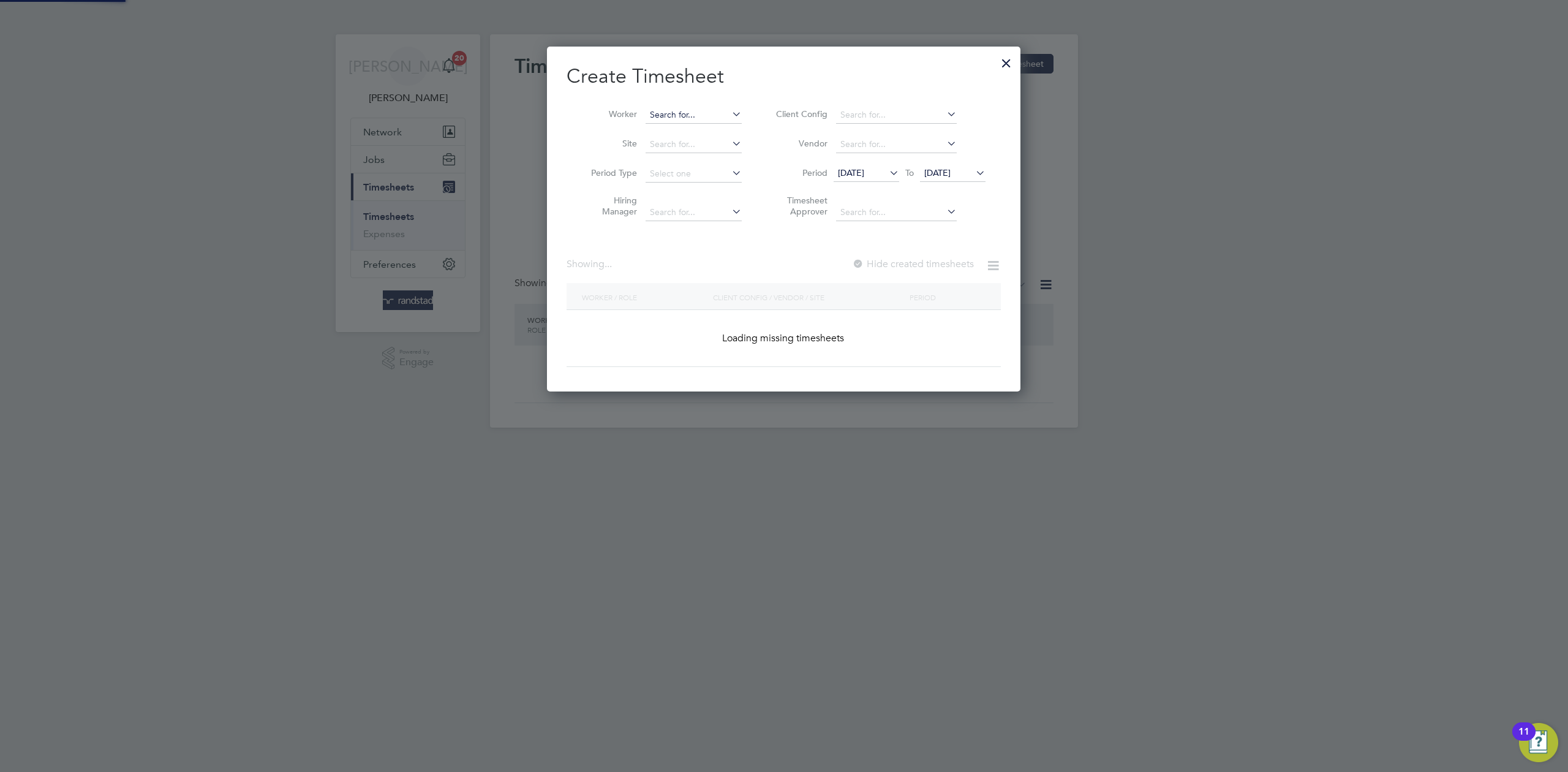
click at [692, 112] on input at bounding box center [694, 115] width 96 height 18
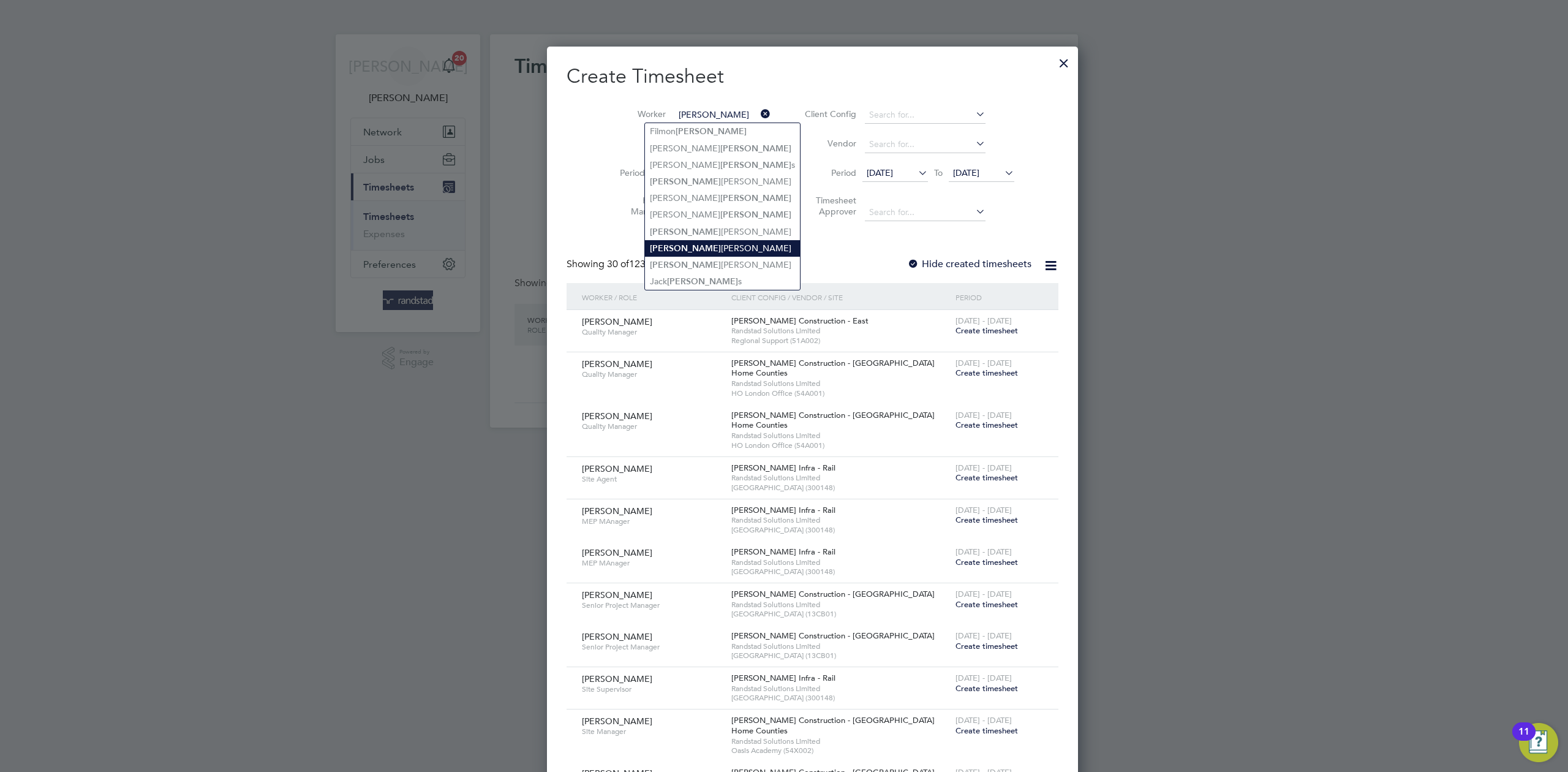
click at [705, 244] on li "[PERSON_NAME]" at bounding box center [722, 248] width 155 height 17
type input "[PERSON_NAME]"
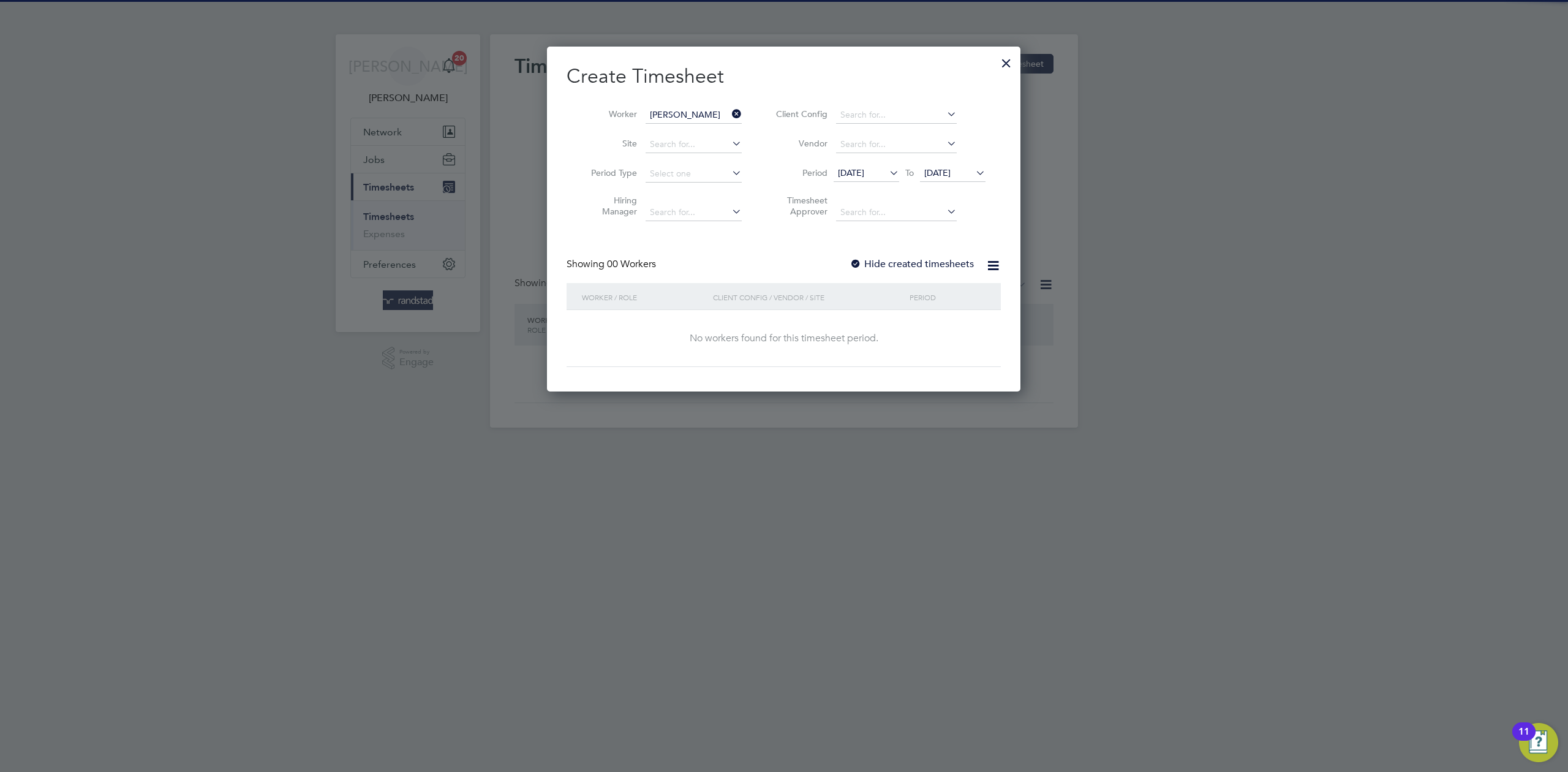
click at [890, 263] on label "Hide created timesheets" at bounding box center [912, 263] width 125 height 13
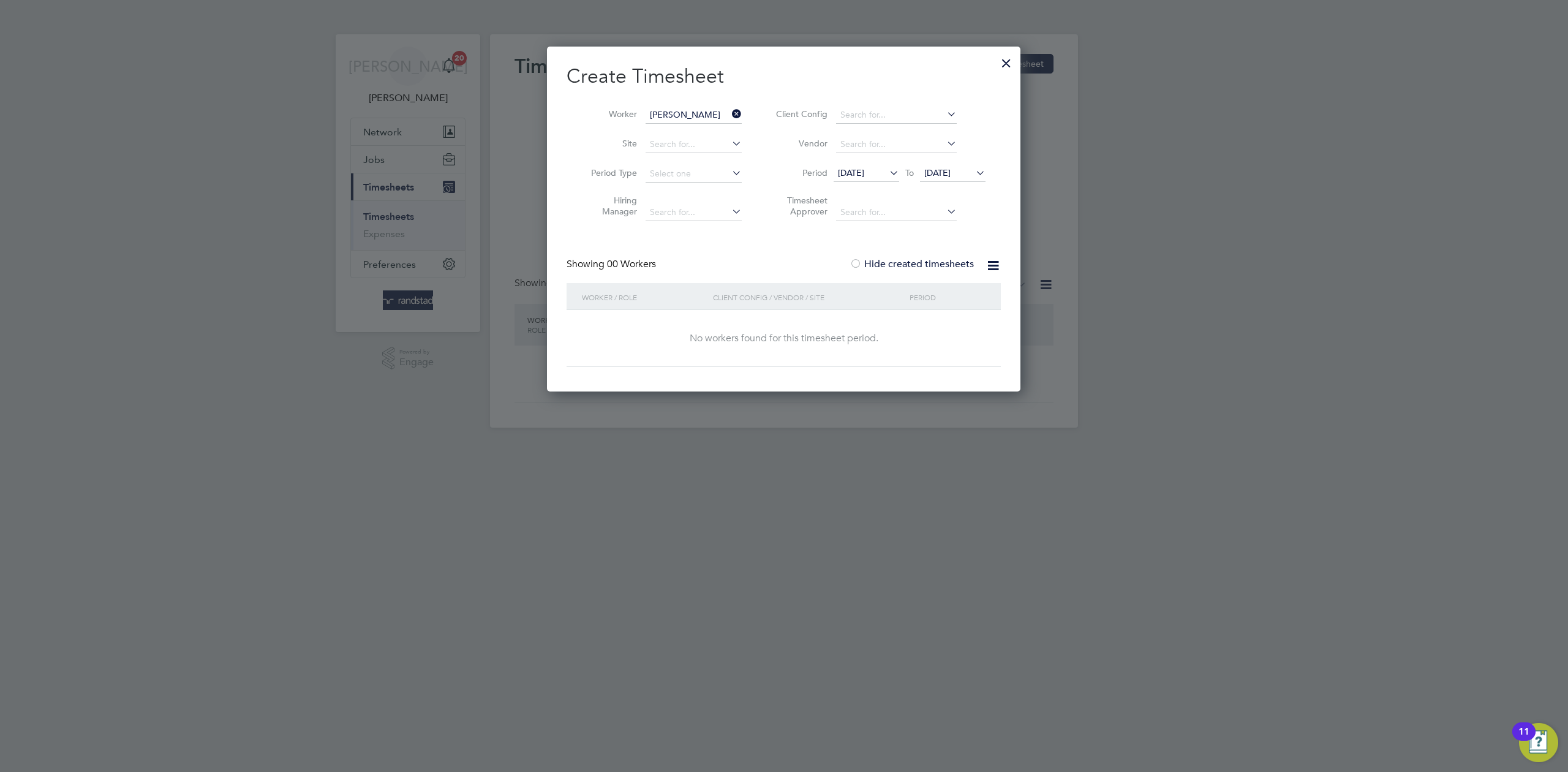
click at [890, 263] on label "Hide created timesheets" at bounding box center [912, 263] width 125 height 13
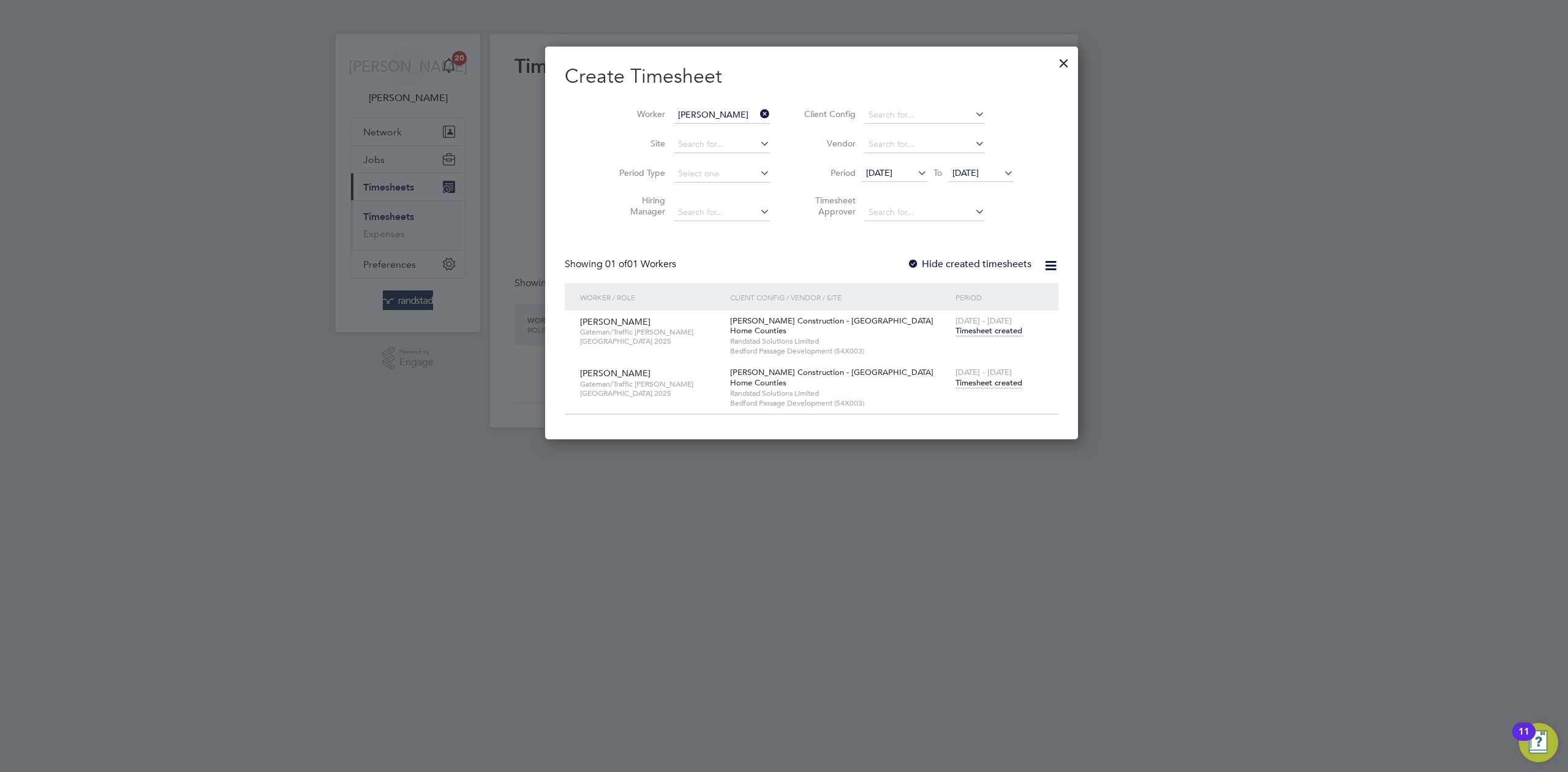
click at [956, 381] on span "Timesheet created" at bounding box center [989, 382] width 67 height 11
